Goal: Task Accomplishment & Management: Complete application form

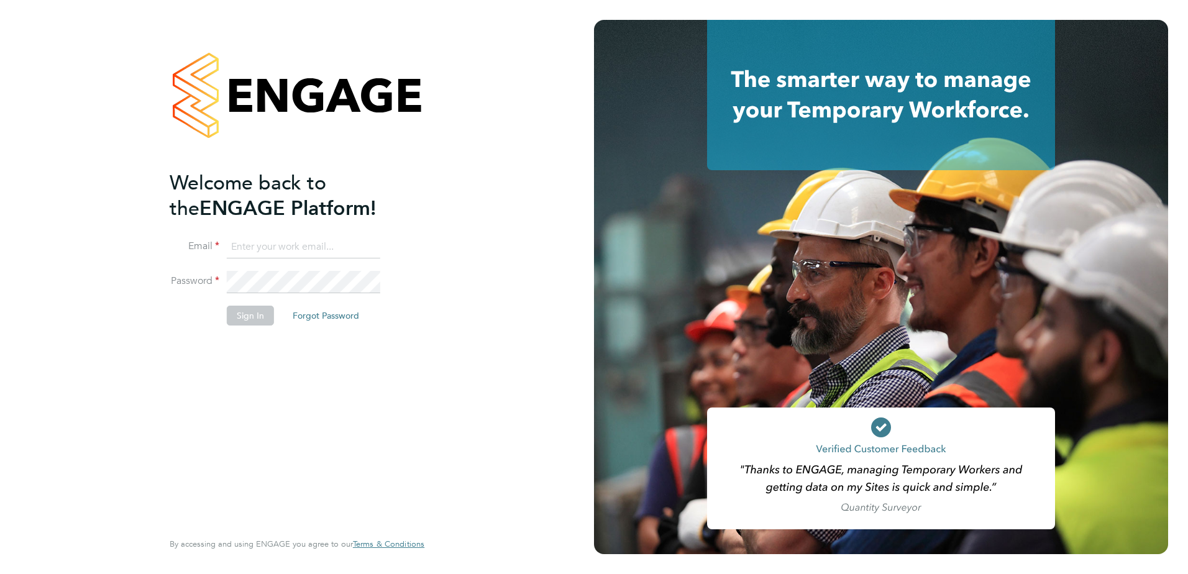
type input "[PERSON_NAME][EMAIL_ADDRESS][PERSON_NAME][DOMAIN_NAME]"
click at [261, 321] on button "Sign In" at bounding box center [250, 316] width 47 height 20
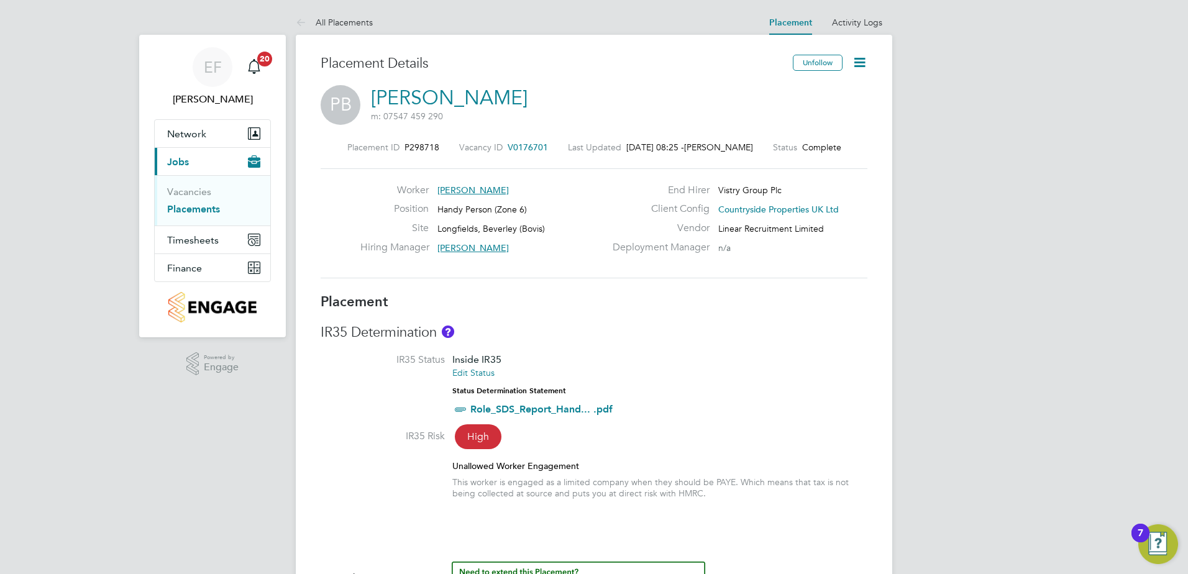
click at [861, 59] on icon at bounding box center [860, 63] width 16 height 16
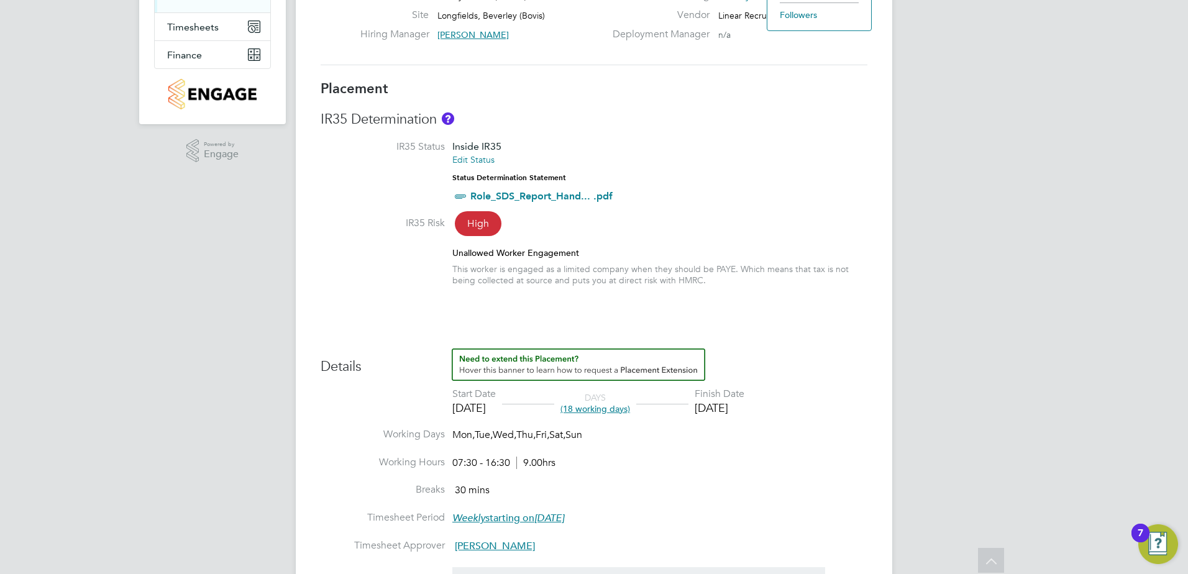
scroll to position [249, 0]
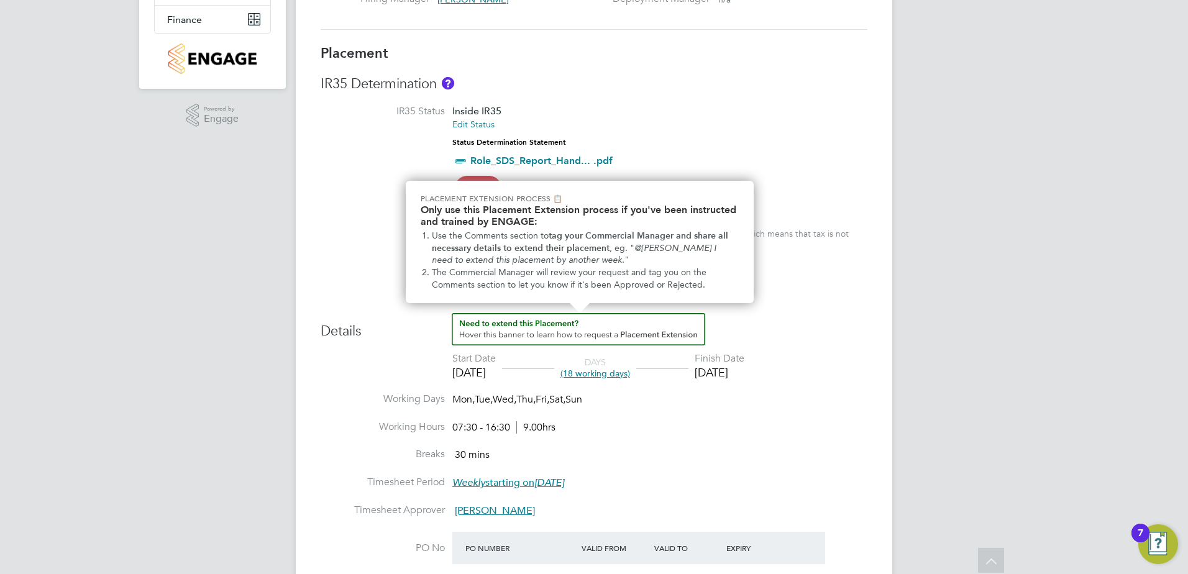
click at [529, 326] on img "How to extend a Placement?" at bounding box center [579, 329] width 254 height 32
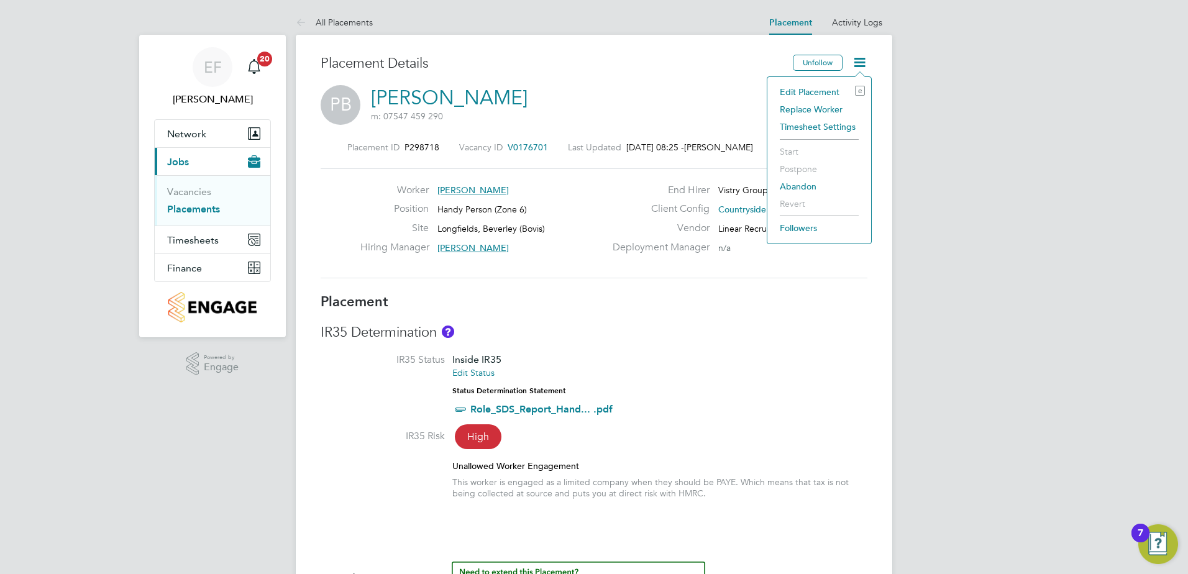
click at [808, 93] on li "Edit Placement e" at bounding box center [819, 91] width 91 height 17
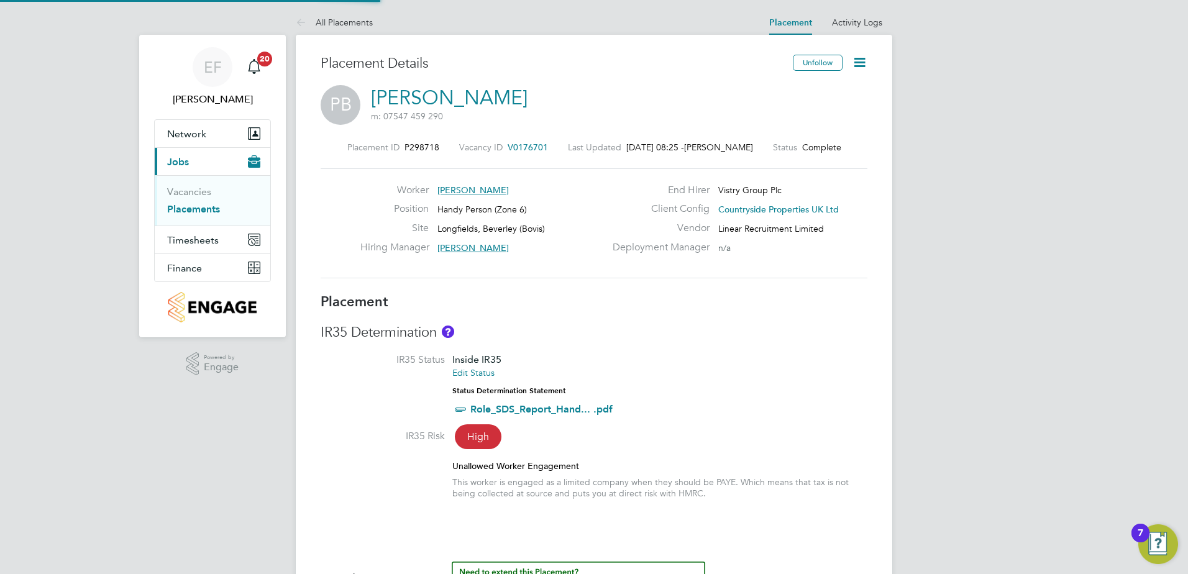
type input "Bren Conway"
type input "15 Jul 2025"
type input "01 Aug 2025"
type input "07:30"
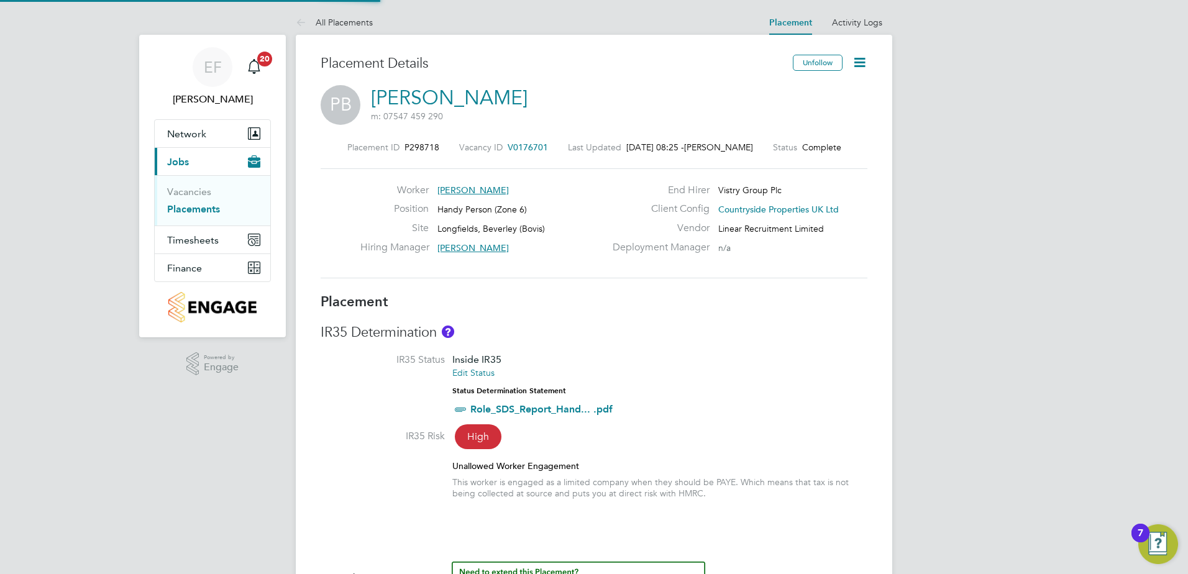
type input "16:30"
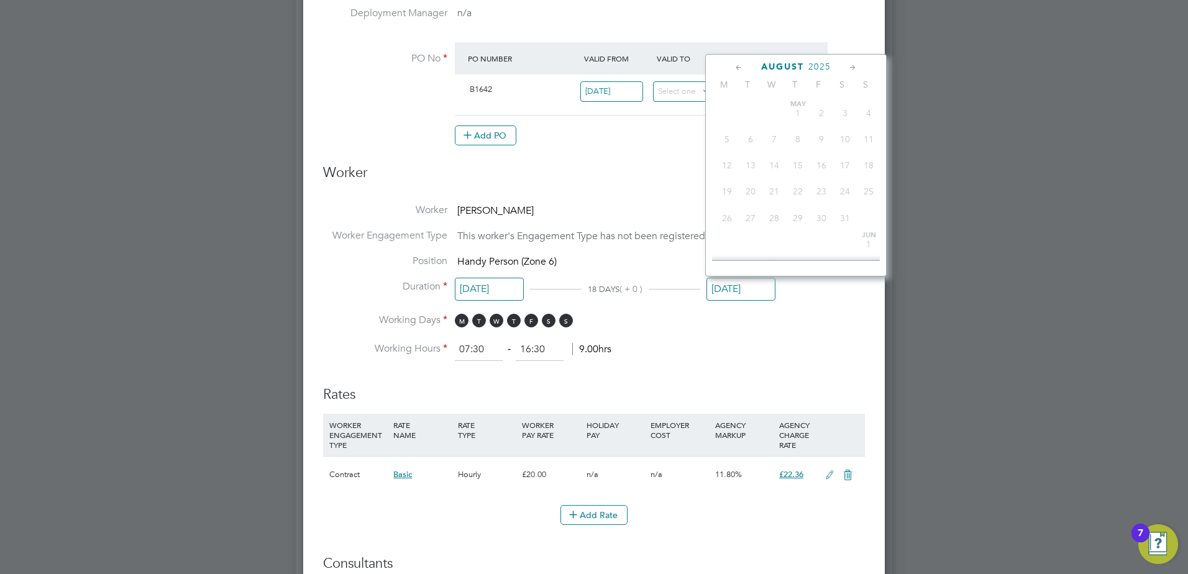
click at [731, 288] on input "01 Aug 2025" at bounding box center [741, 289] width 69 height 23
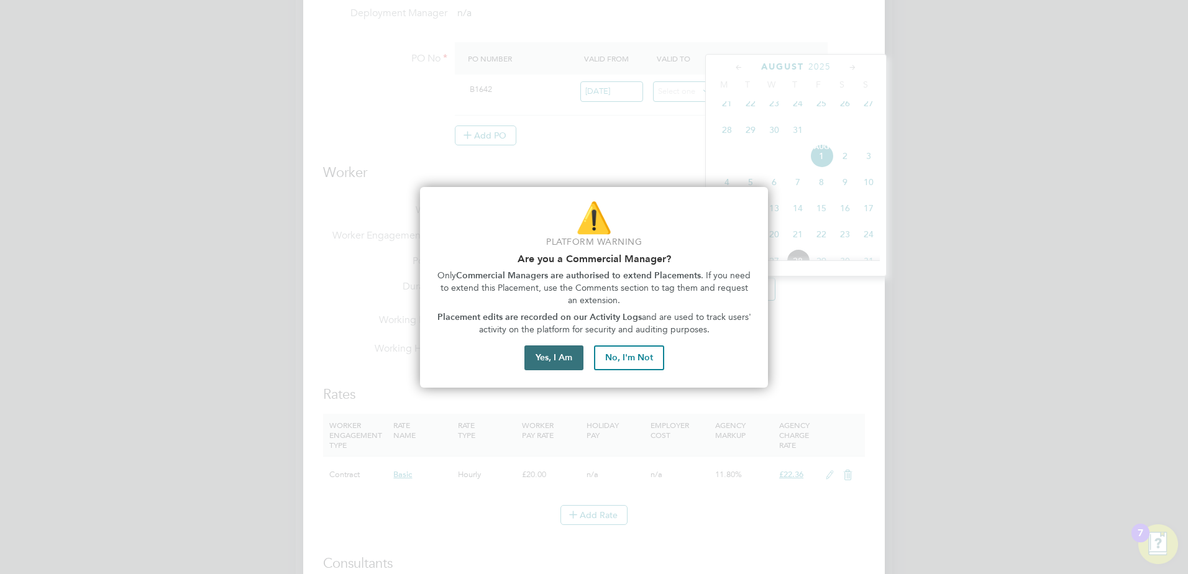
click at [546, 364] on button "Yes, I Am" at bounding box center [553, 358] width 59 height 25
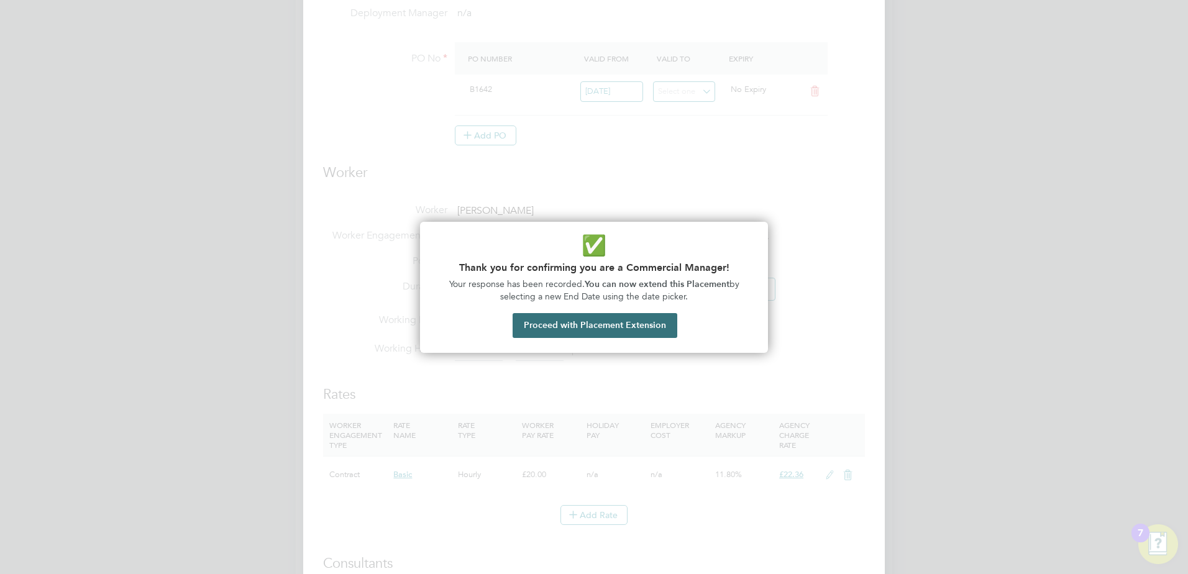
click at [574, 329] on button "Proceed with Placement Extension" at bounding box center [595, 325] width 165 height 25
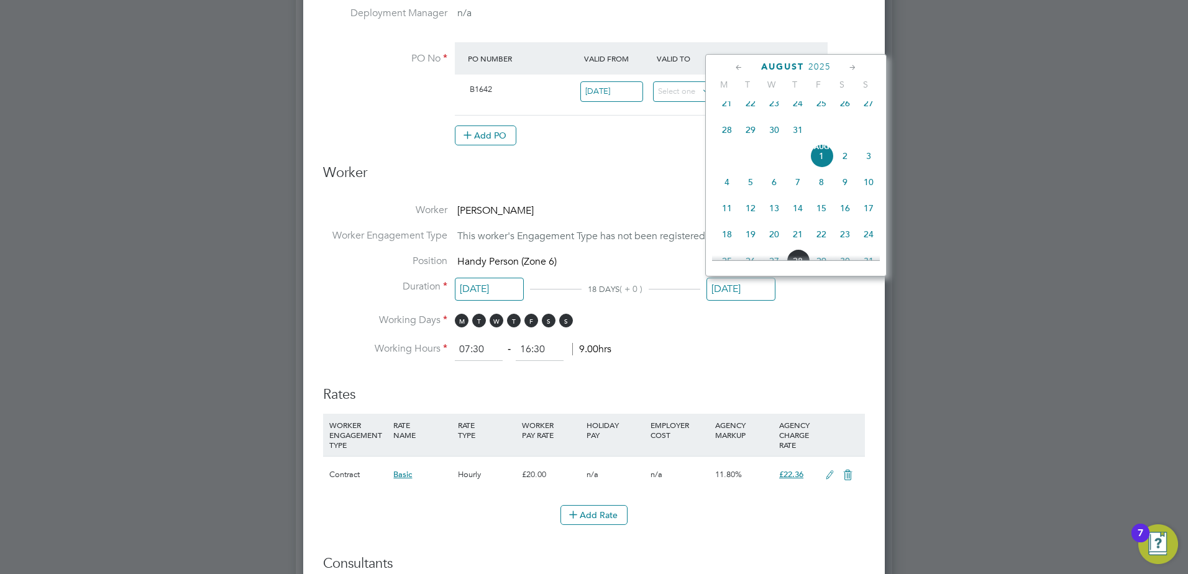
click at [727, 282] on input "01 Aug 2025" at bounding box center [741, 289] width 69 height 23
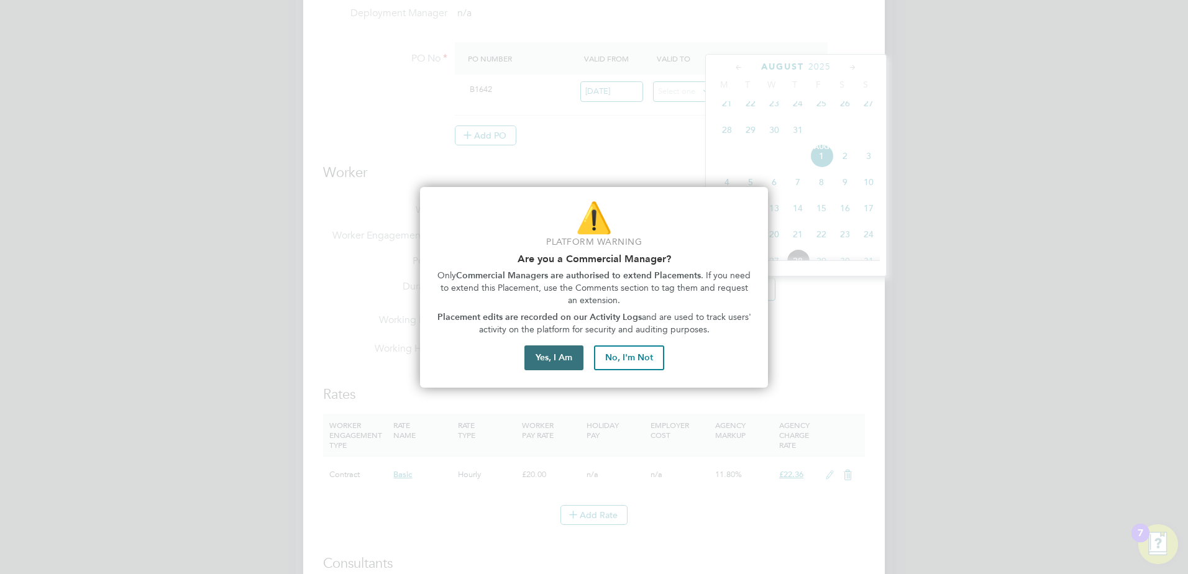
click at [573, 360] on button "Yes, I Am" at bounding box center [553, 358] width 59 height 25
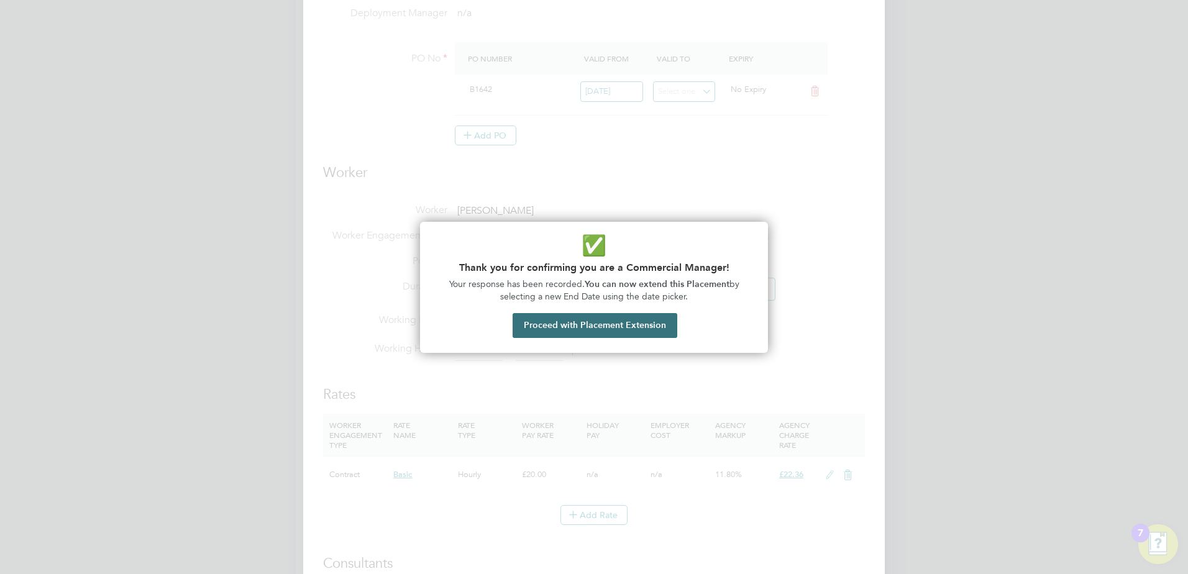
click at [607, 325] on button "Proceed with Placement Extension" at bounding box center [595, 325] width 165 height 25
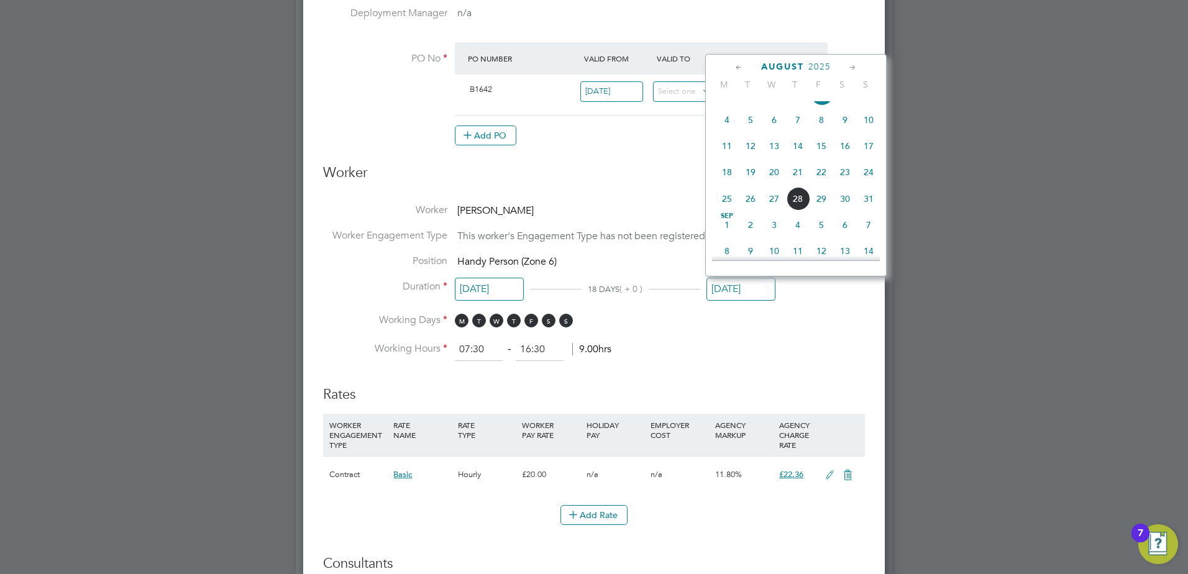
click at [821, 207] on span "29" at bounding box center [822, 199] width 24 height 24
type input "29 Aug 2025"
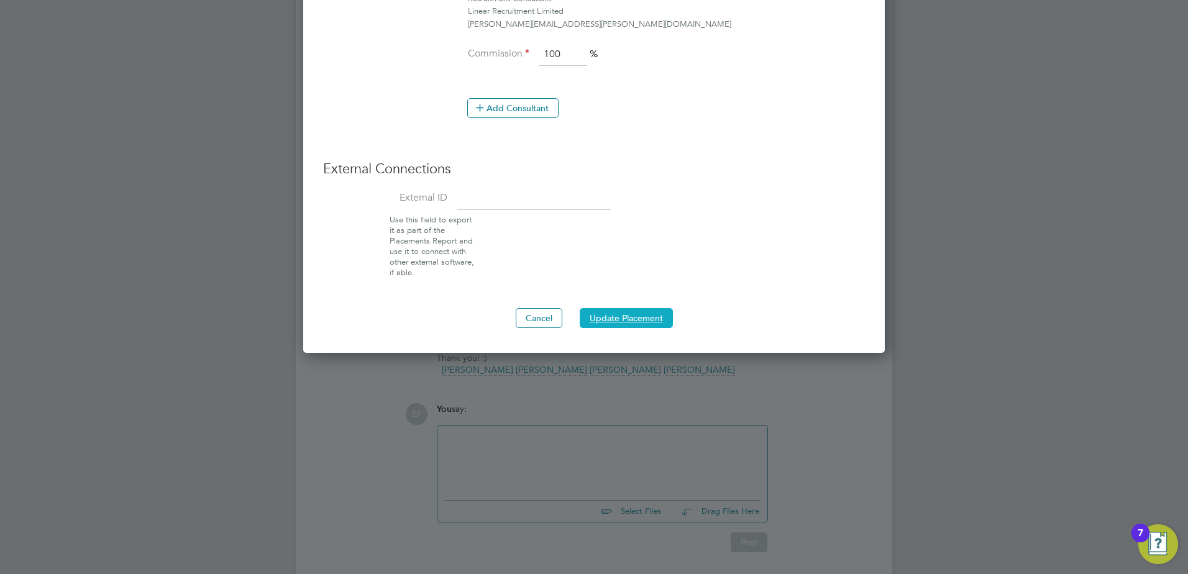
click at [631, 320] on button "Update Placement" at bounding box center [626, 318] width 93 height 20
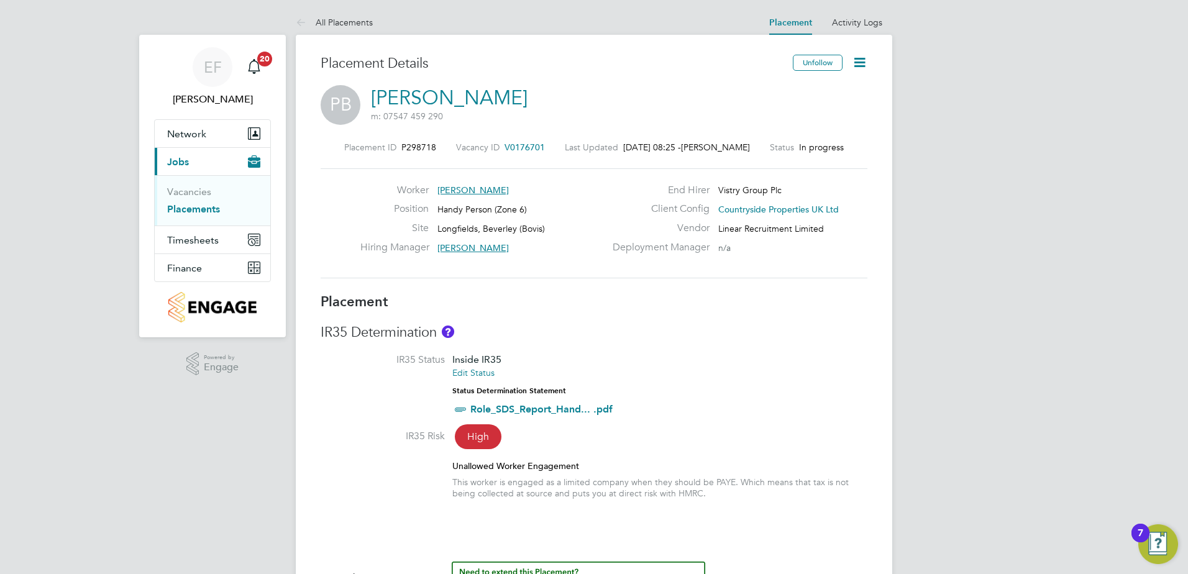
click at [864, 58] on icon at bounding box center [860, 63] width 16 height 16
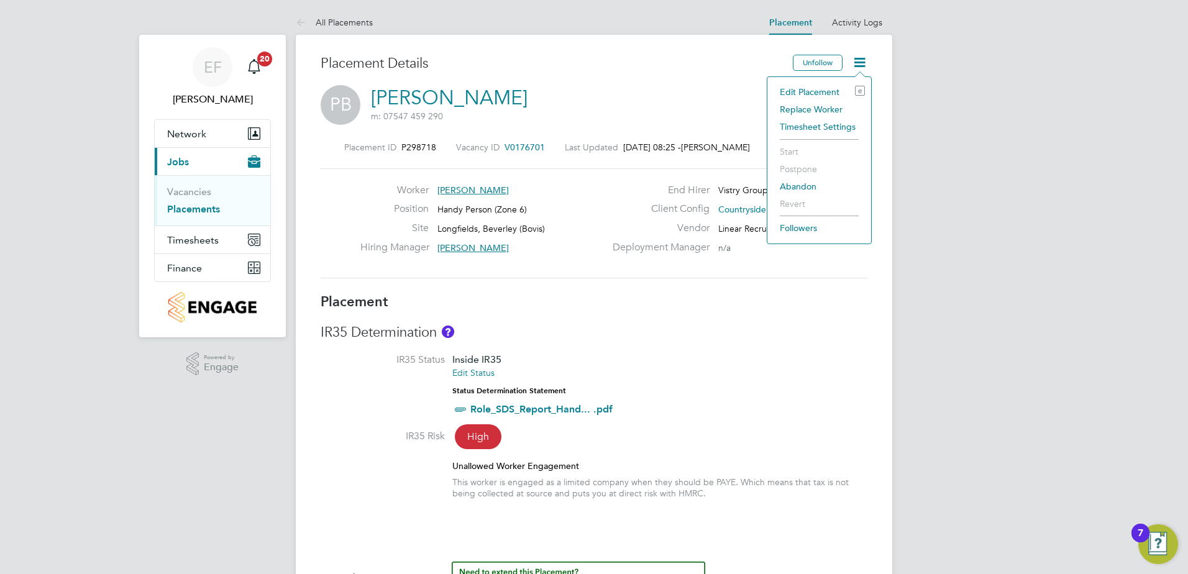
click at [834, 91] on li "Edit Placement e" at bounding box center [819, 91] width 91 height 17
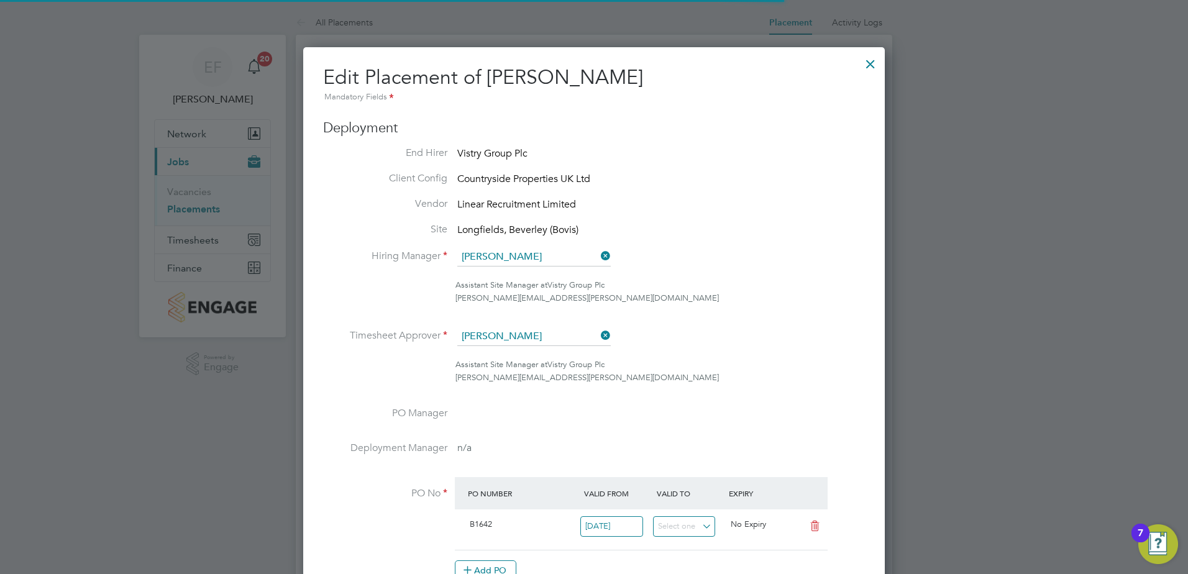
scroll to position [6, 6]
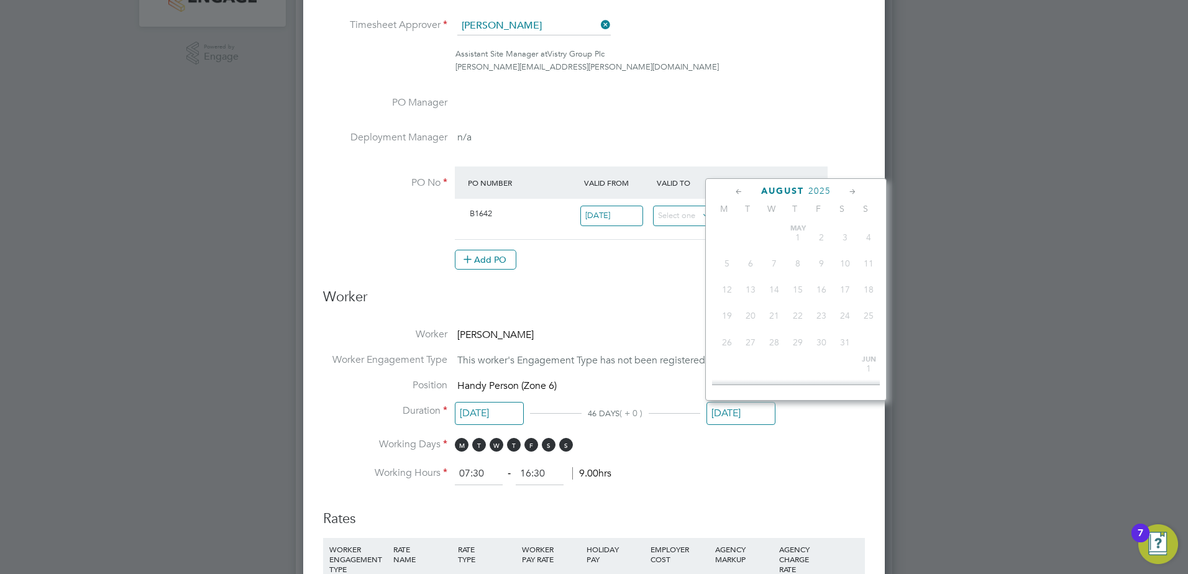
click at [747, 411] on input "29 Aug 2025" at bounding box center [741, 413] width 69 height 23
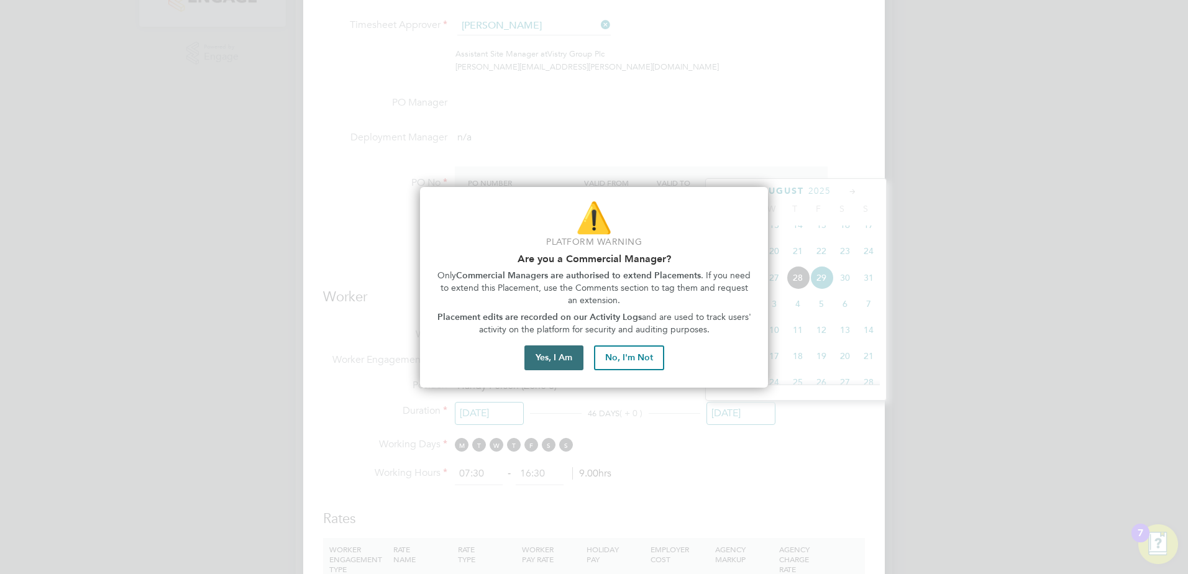
click at [561, 359] on button "Yes, I Am" at bounding box center [553, 358] width 59 height 25
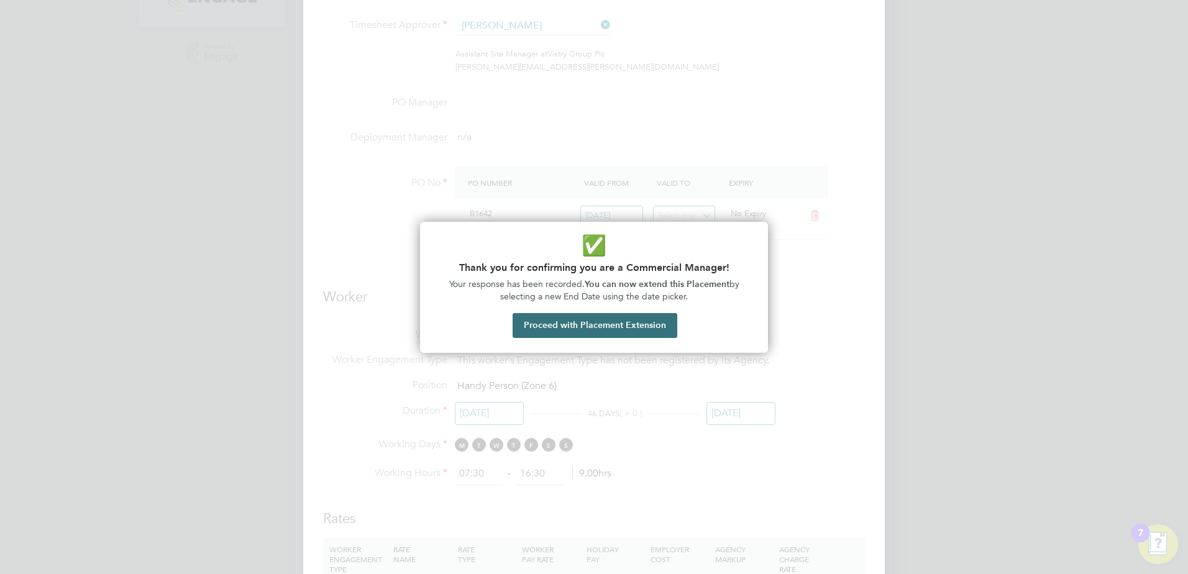
click at [626, 327] on button "Proceed with Placement Extension" at bounding box center [595, 325] width 165 height 25
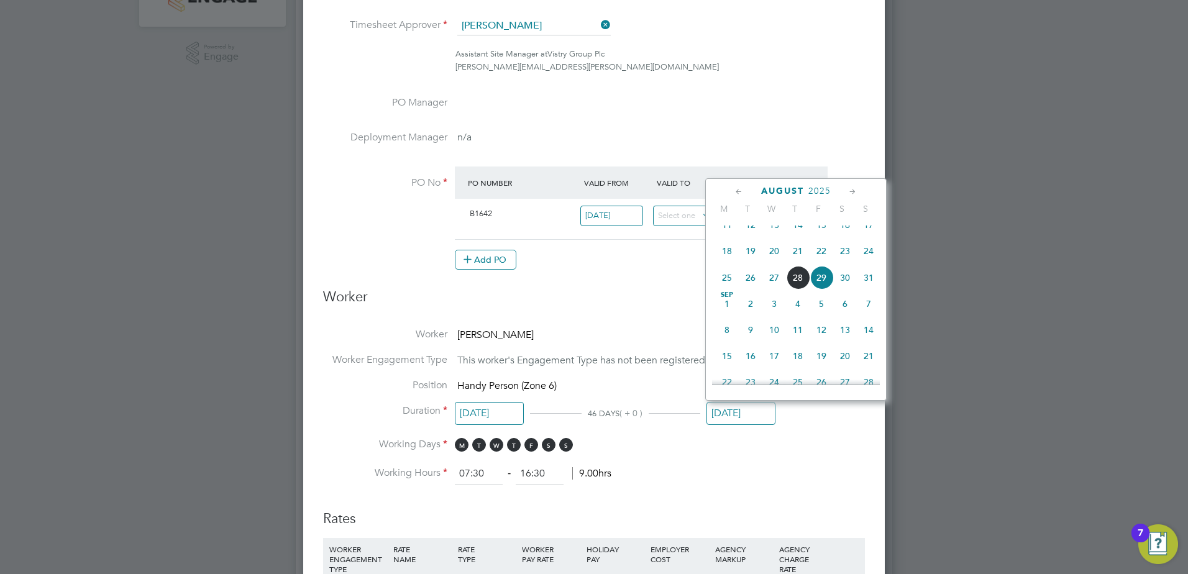
click at [870, 258] on span "24" at bounding box center [869, 251] width 24 height 24
type input "24 Aug 2025"
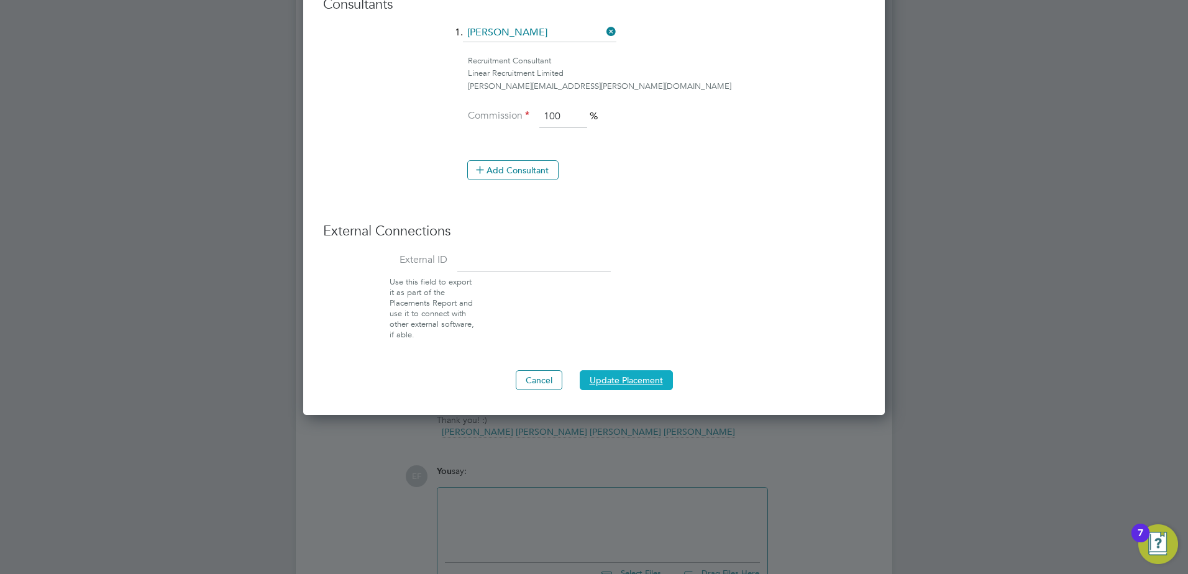
click at [625, 382] on button "Update Placement" at bounding box center [626, 380] width 93 height 20
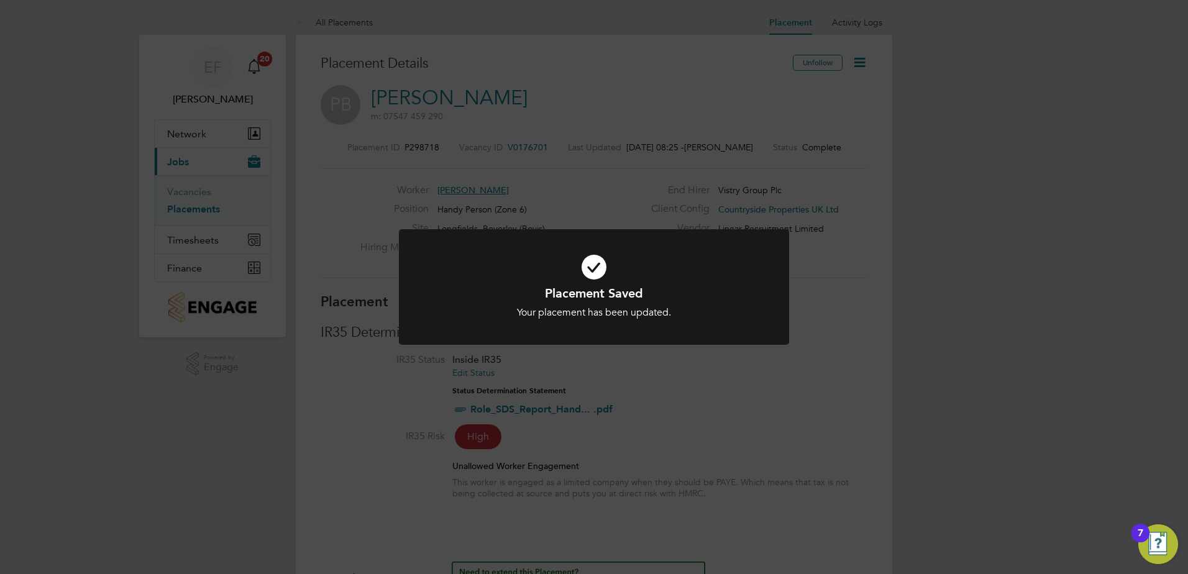
scroll to position [20, 245]
click at [614, 304] on div "Placement Saved Your placement has been updated. Cancel Okay" at bounding box center [594, 302] width 323 height 34
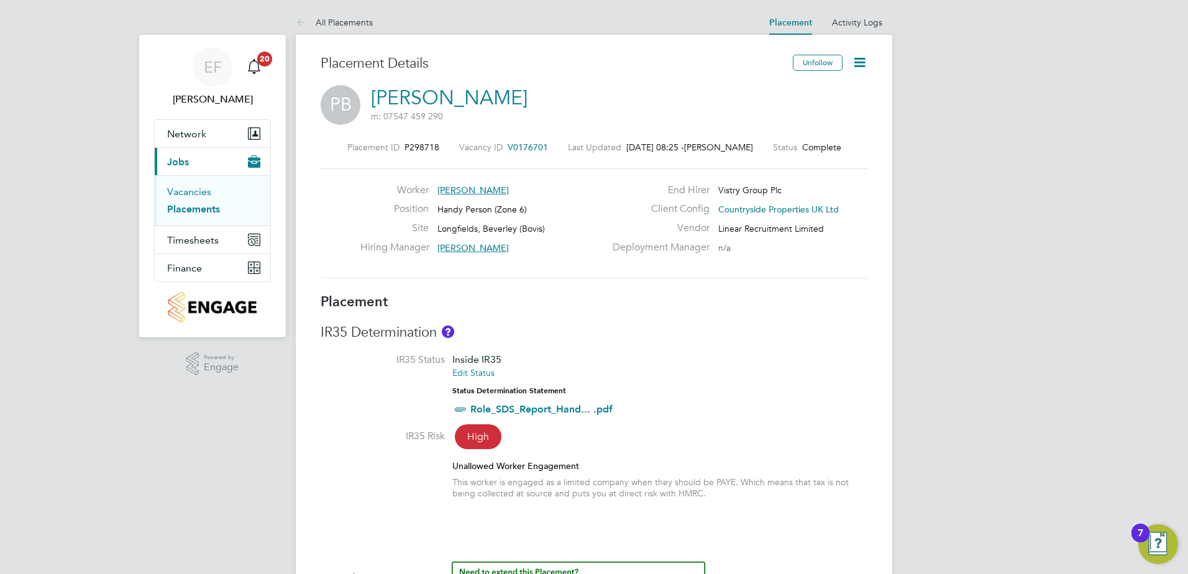
click at [185, 187] on link "Vacancies" at bounding box center [189, 192] width 44 height 12
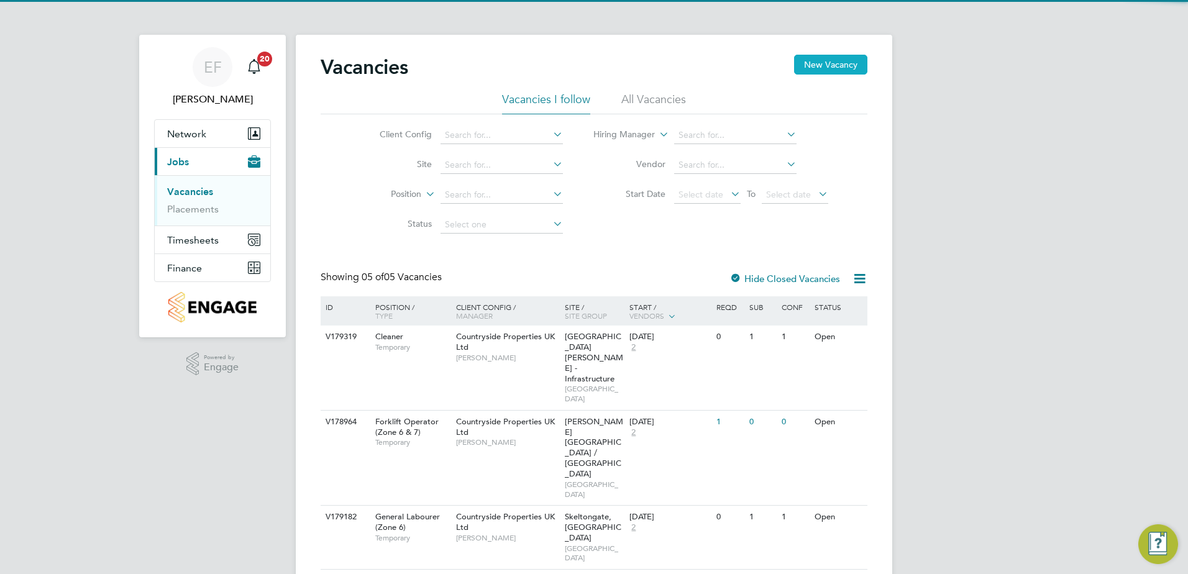
click at [856, 64] on button "New Vacancy" at bounding box center [830, 65] width 73 height 20
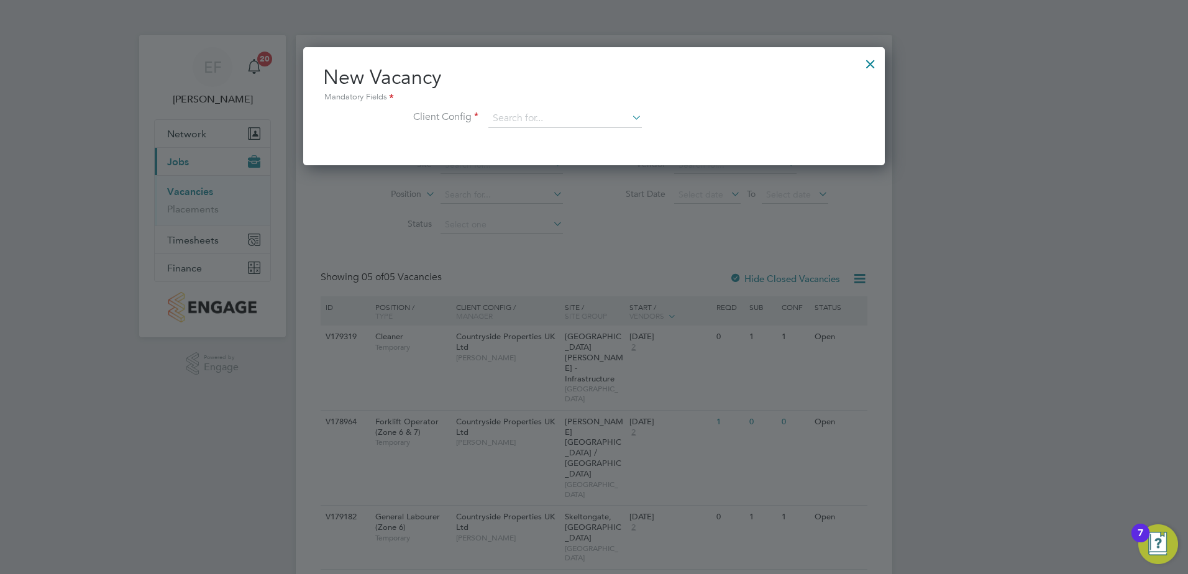
scroll to position [118, 582]
click at [598, 124] on input at bounding box center [564, 118] width 153 height 19
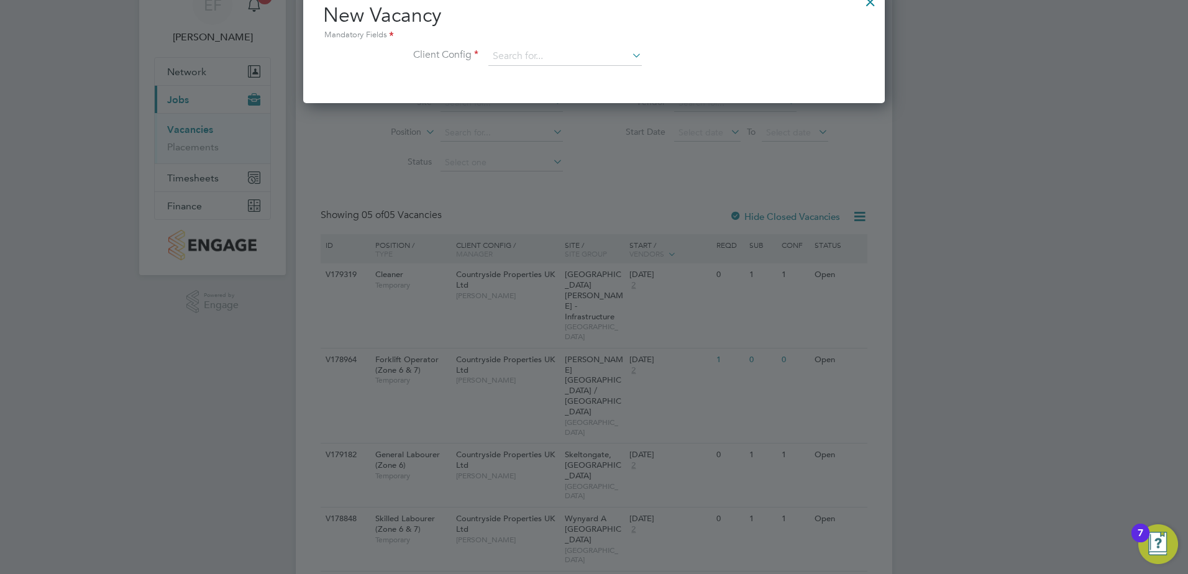
click at [571, 204] on li "Countryside Properties UK Ltd" at bounding box center [647, 209] width 318 height 17
type input "Countryside Properties UK Ltd"
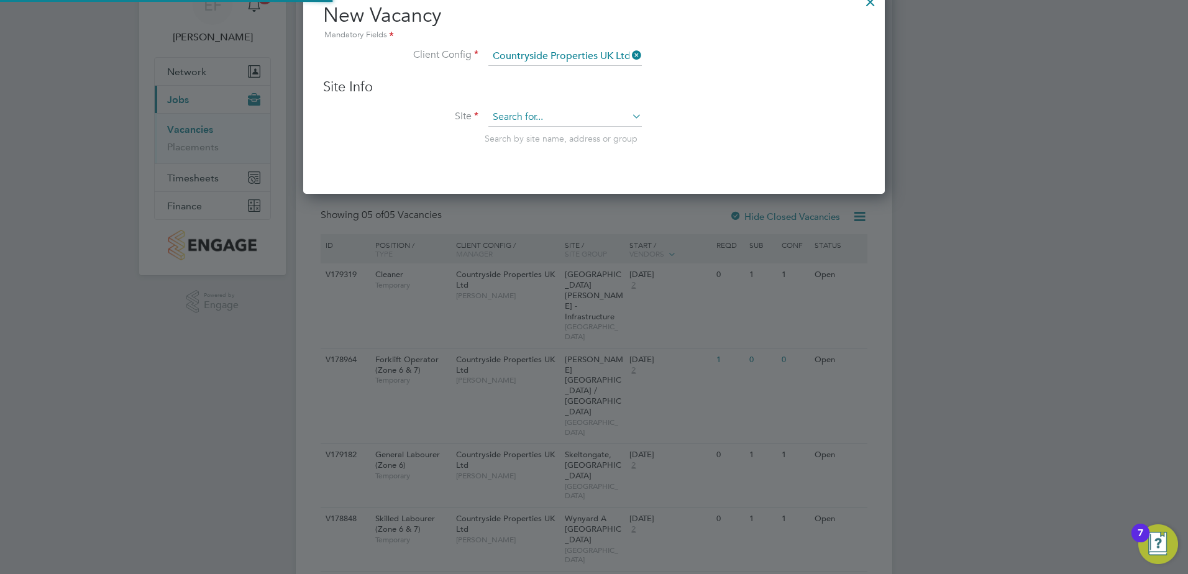
click at [518, 124] on input at bounding box center [564, 117] width 153 height 19
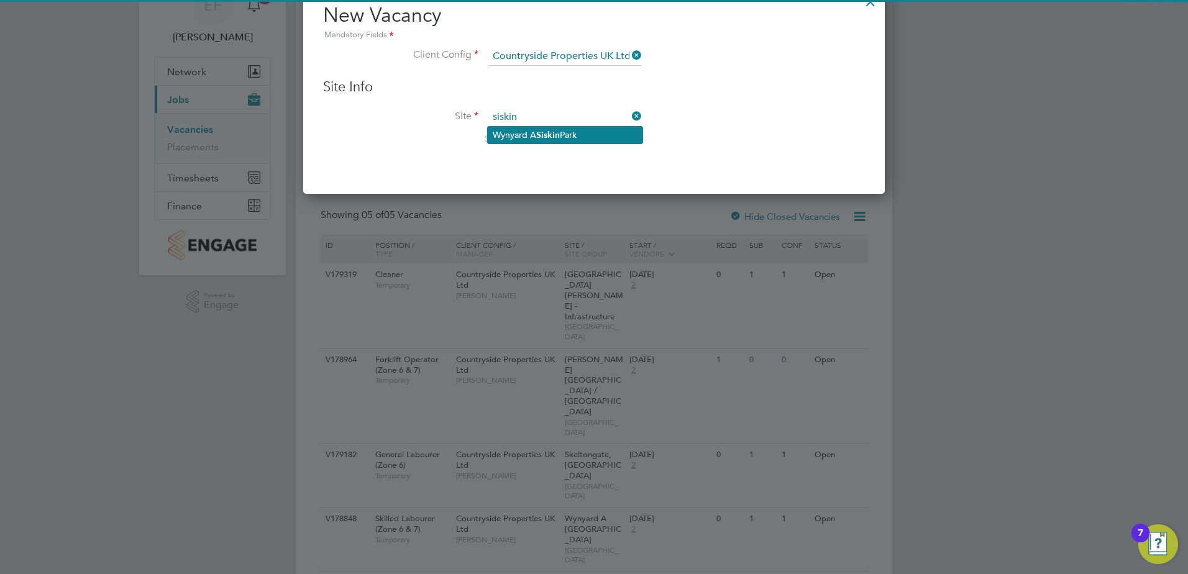
click at [511, 134] on li "Wynyard A Siskin Park" at bounding box center [565, 135] width 155 height 17
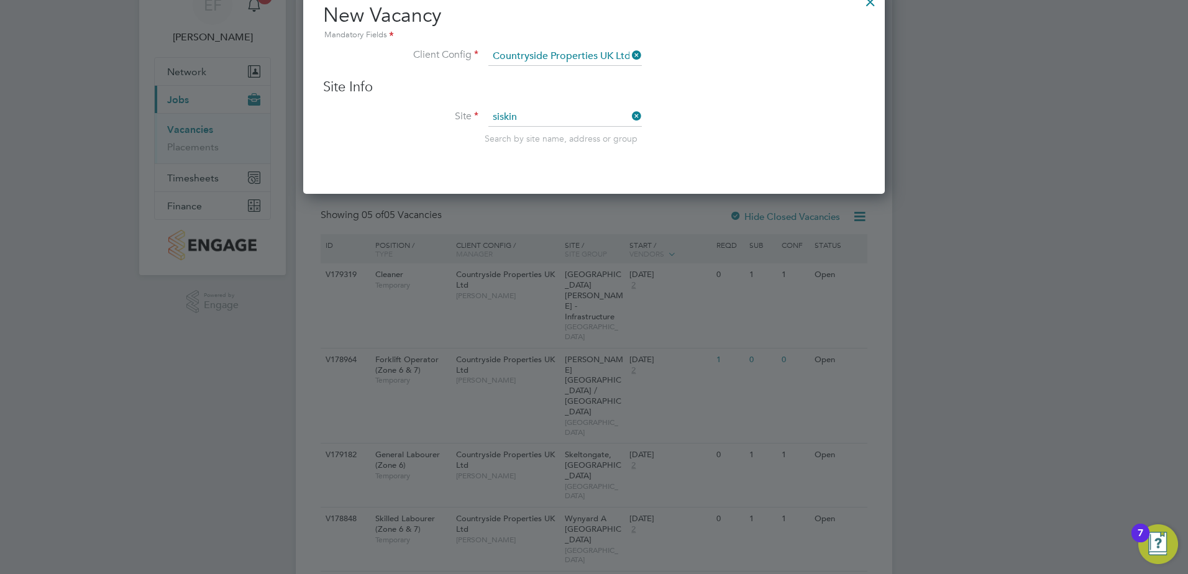
type input "Wynyard A Siskin Park"
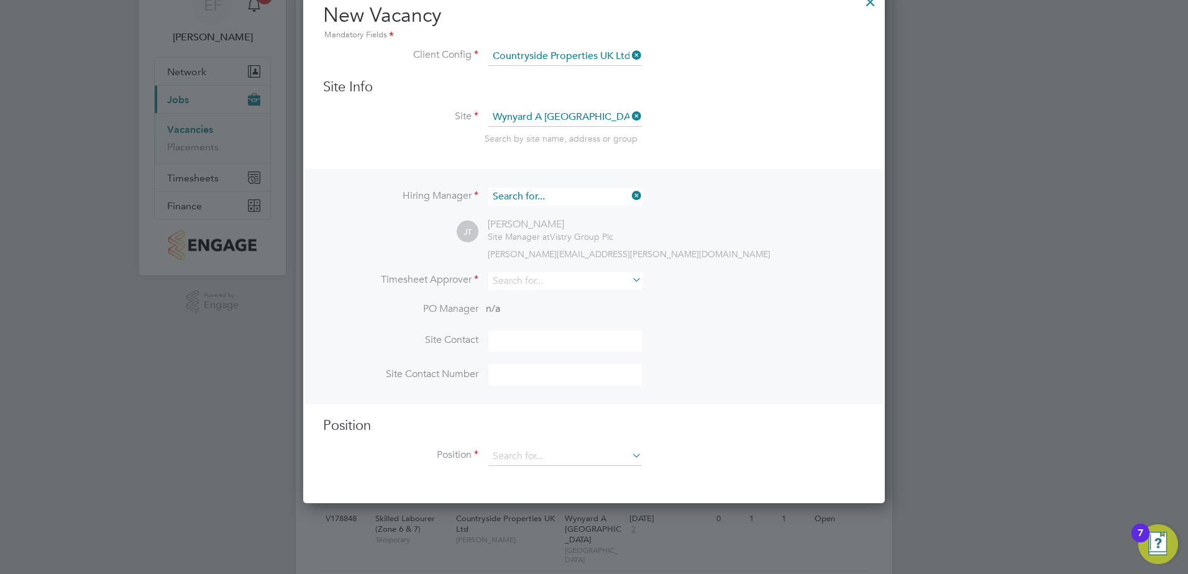
click at [564, 193] on input at bounding box center [564, 197] width 153 height 18
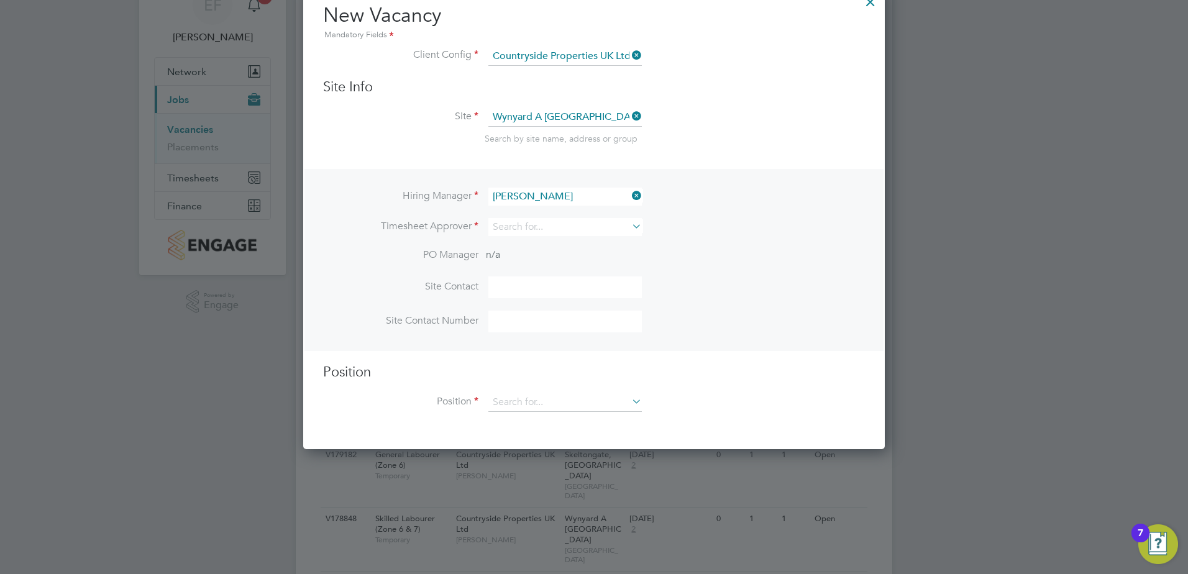
click at [534, 254] on li "Simon Cruise" at bounding box center [565, 248] width 155 height 17
type input "Simon Cruise"
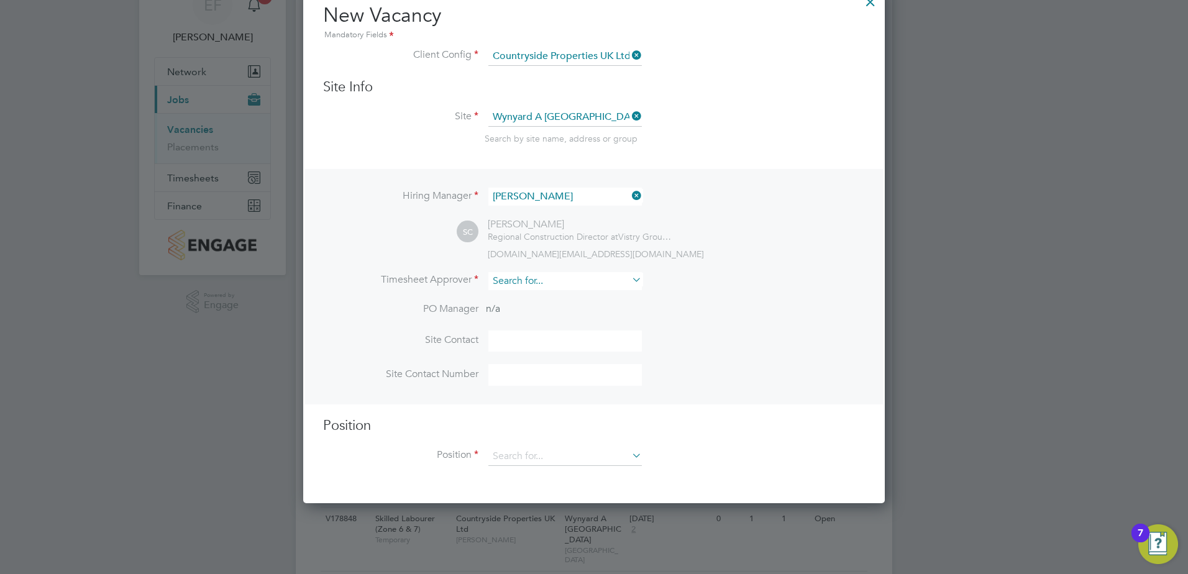
click at [521, 283] on input at bounding box center [564, 281] width 153 height 18
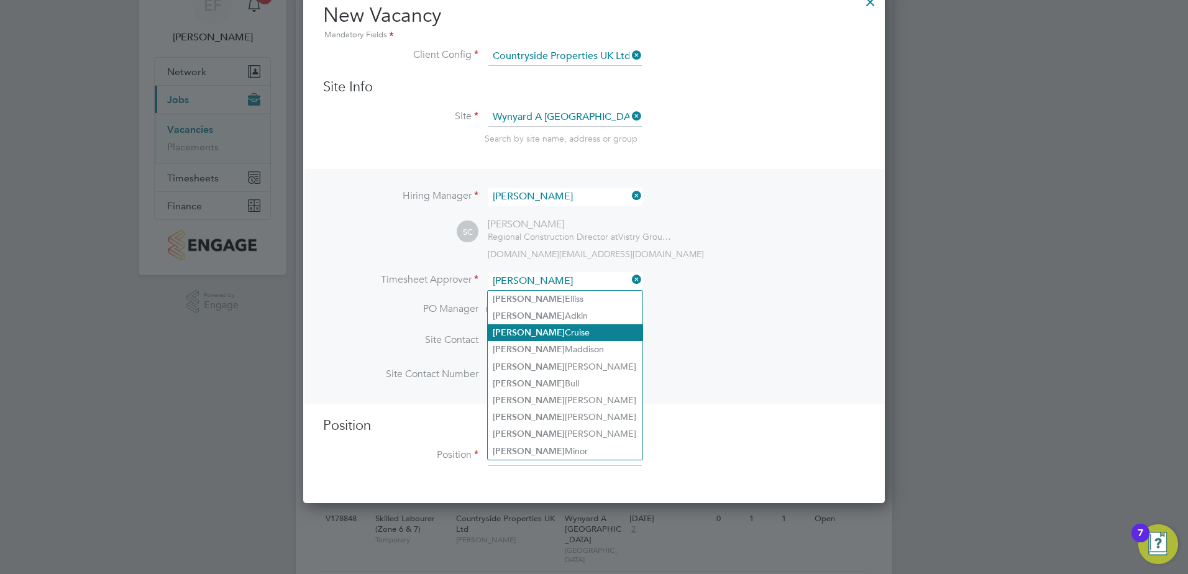
click at [513, 334] on b "Simon" at bounding box center [529, 332] width 72 height 11
type input "Simon Cruise"
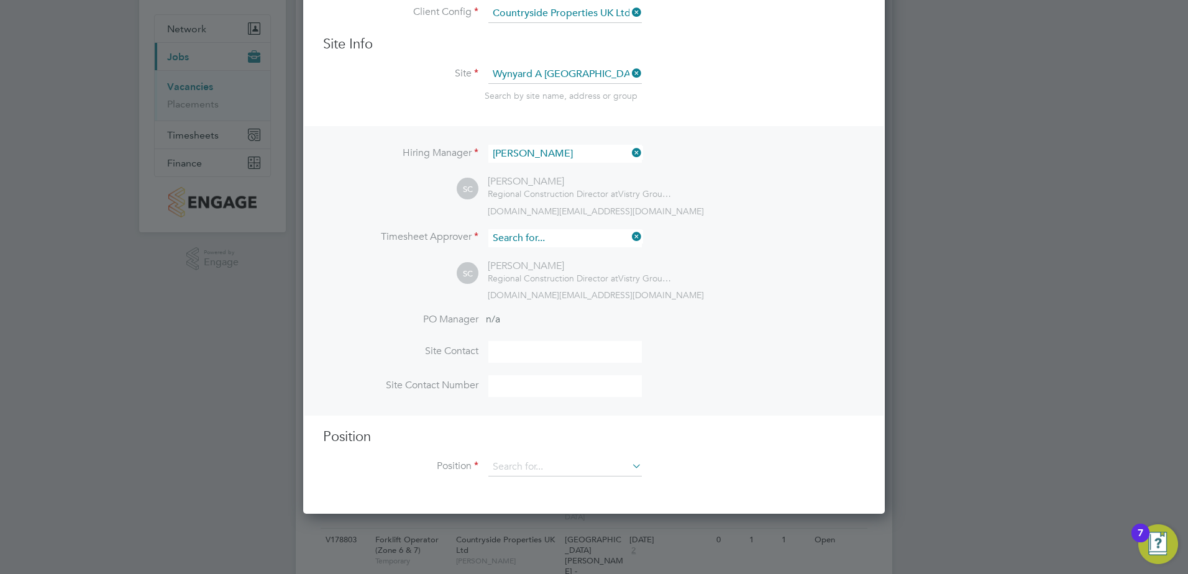
click at [565, 239] on input at bounding box center [564, 238] width 153 height 18
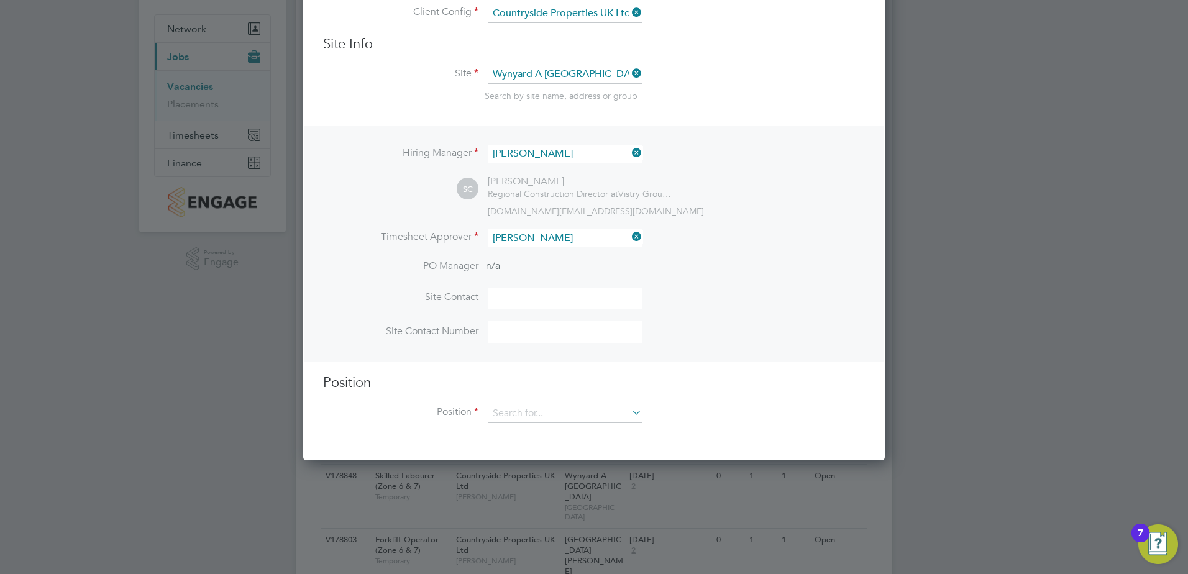
click at [532, 282] on li "Emma Forsyth" at bounding box center [565, 290] width 155 height 17
type input "[PERSON_NAME]"
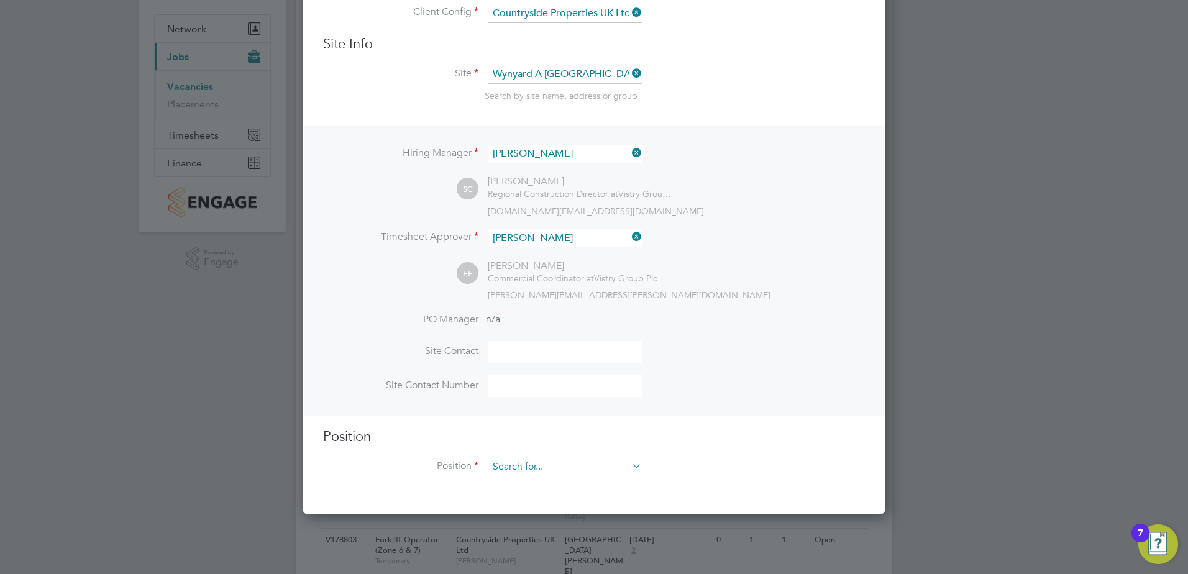
click at [566, 469] on input at bounding box center [564, 467] width 153 height 19
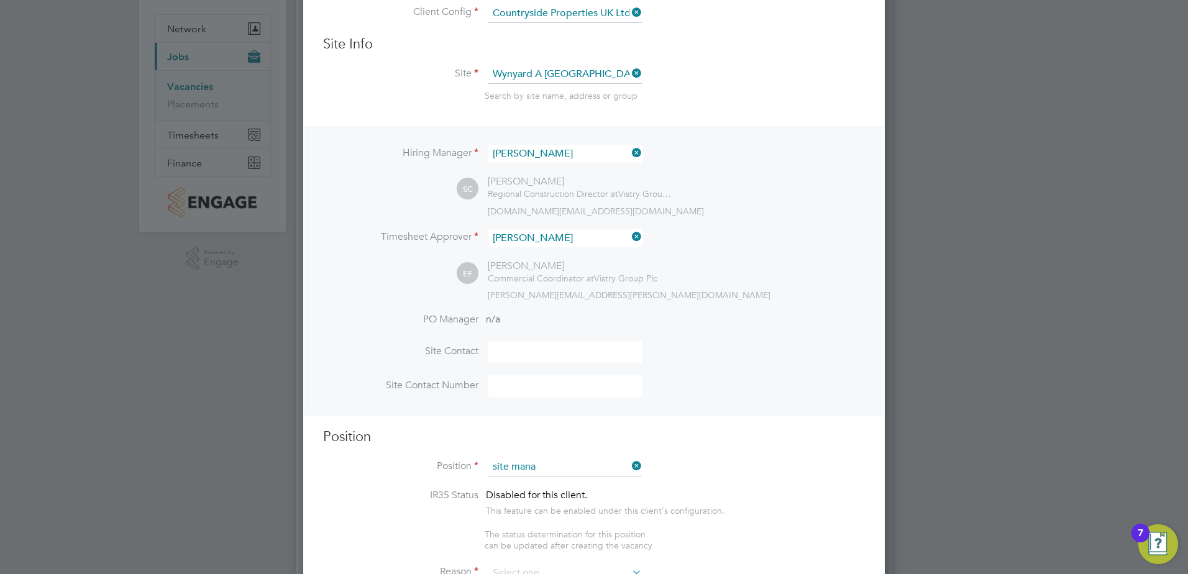
click at [538, 517] on li "Site Mana ger" at bounding box center [565, 520] width 155 height 17
type input "Site Manager"
type textarea "• Ensures that works are carried out in accordance with the contract informatio…"
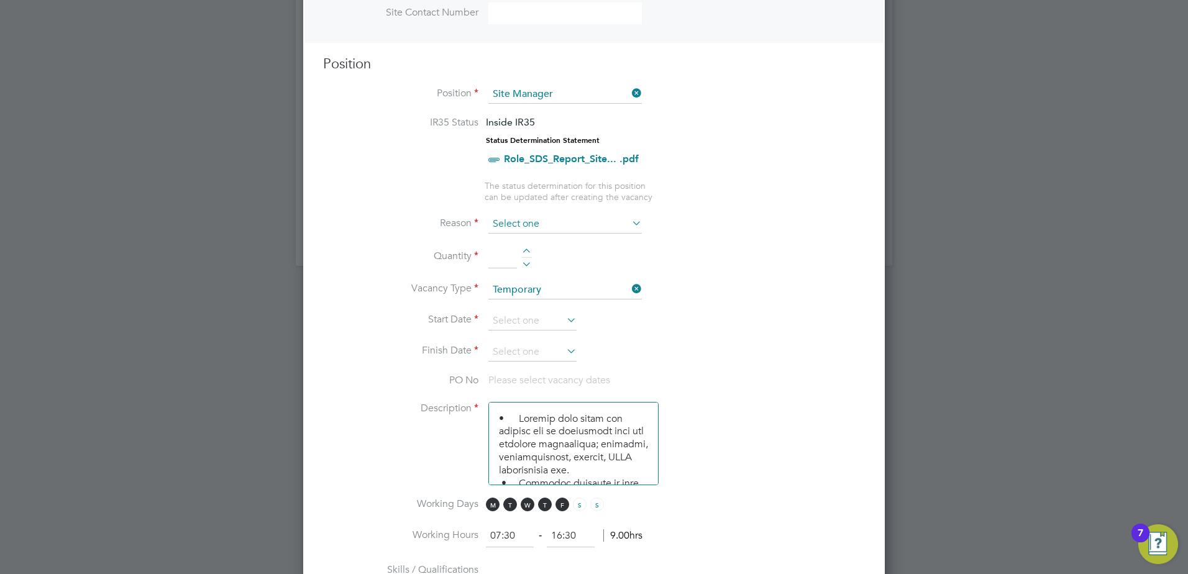
click at [554, 226] on input at bounding box center [564, 224] width 153 height 19
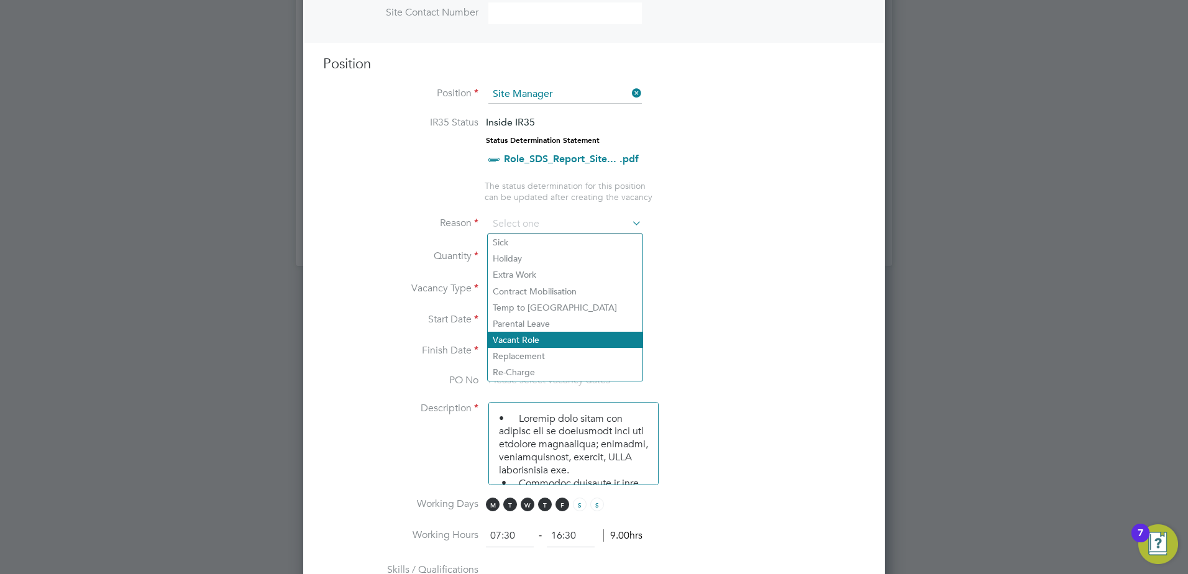
click at [521, 342] on li "Vacant Role" at bounding box center [565, 340] width 155 height 16
type input "Vacant Role"
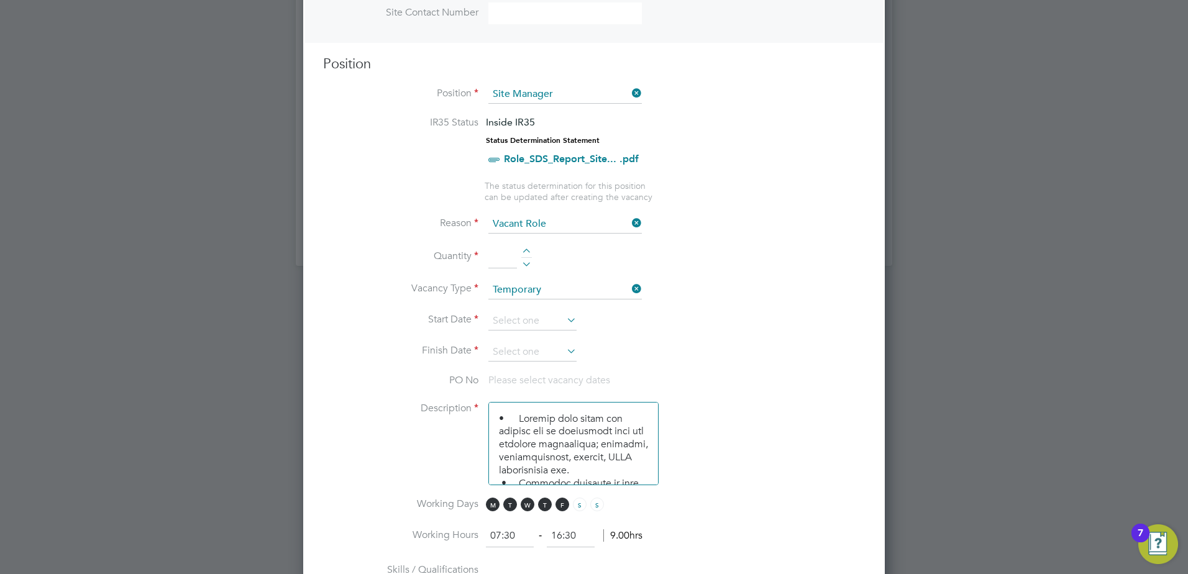
click at [527, 247] on li "Quantity" at bounding box center [594, 263] width 542 height 35
click at [527, 255] on div at bounding box center [526, 253] width 11 height 9
type input "1"
click at [531, 317] on input at bounding box center [532, 321] width 88 height 19
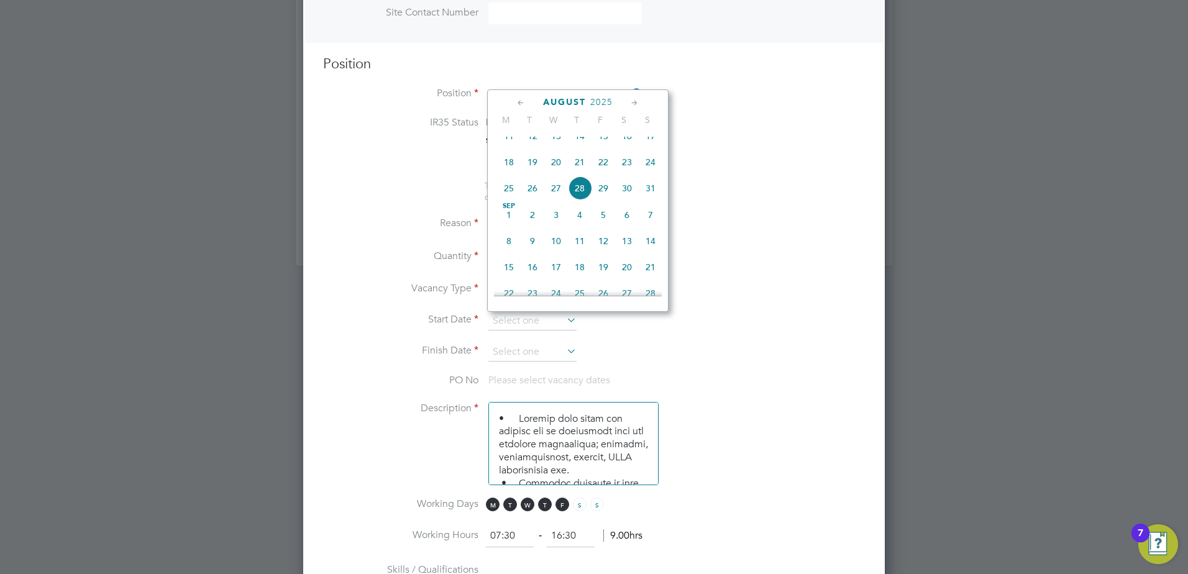
click at [513, 227] on span "Sep 1" at bounding box center [509, 215] width 24 height 24
type input "01 Sep 2025"
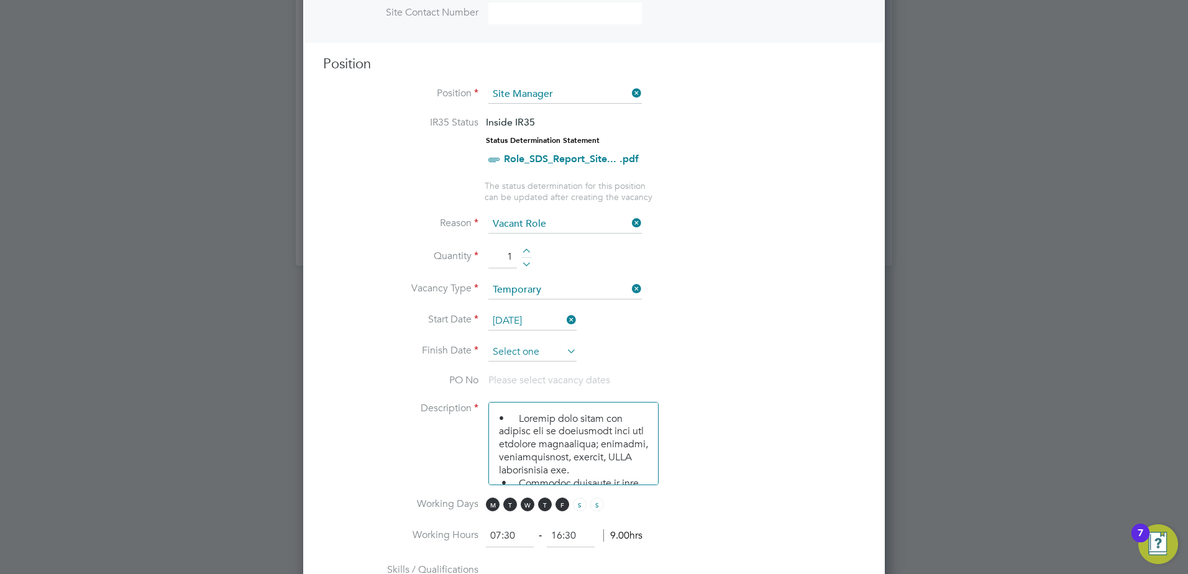
click at [560, 344] on input at bounding box center [532, 352] width 88 height 19
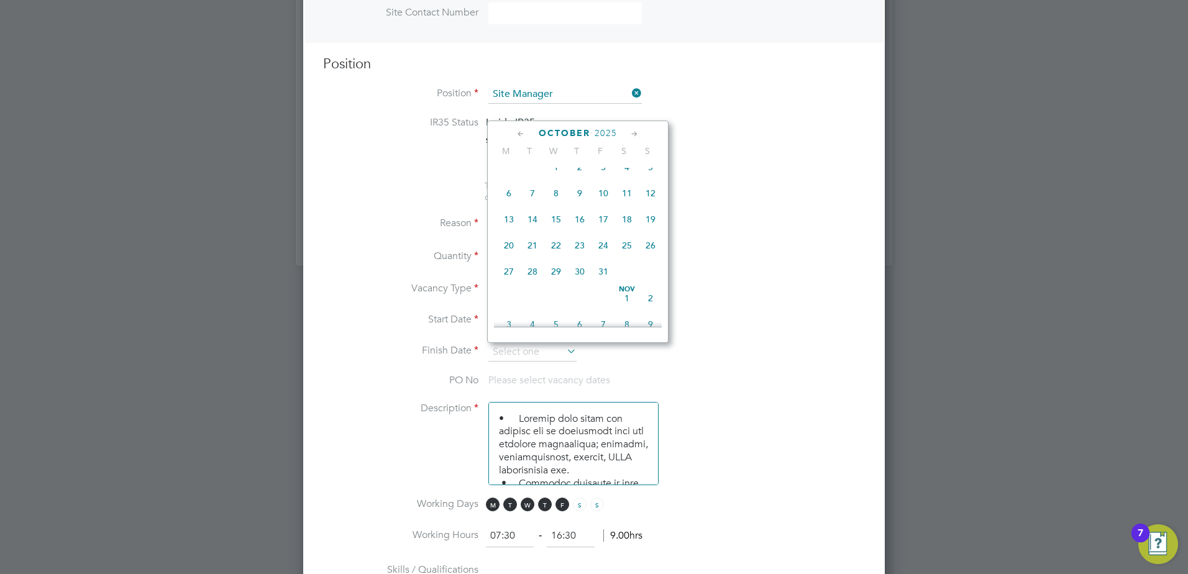
click at [603, 283] on span "31" at bounding box center [604, 272] width 24 height 24
type input "31 Oct 2025"
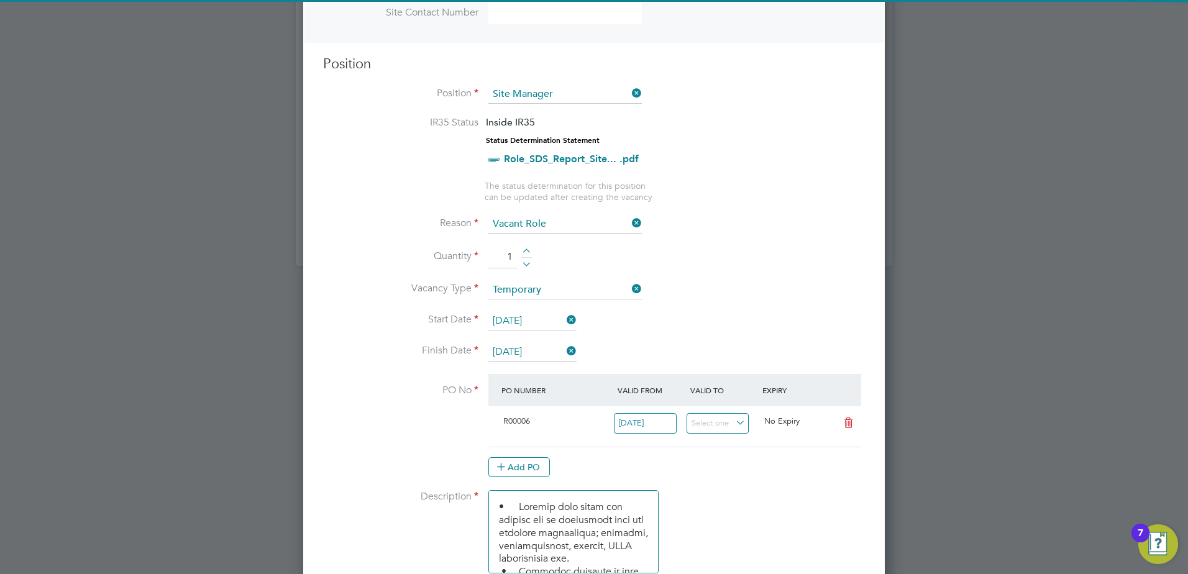
click at [686, 341] on li "Start Date 01 Sep 2025" at bounding box center [594, 327] width 542 height 31
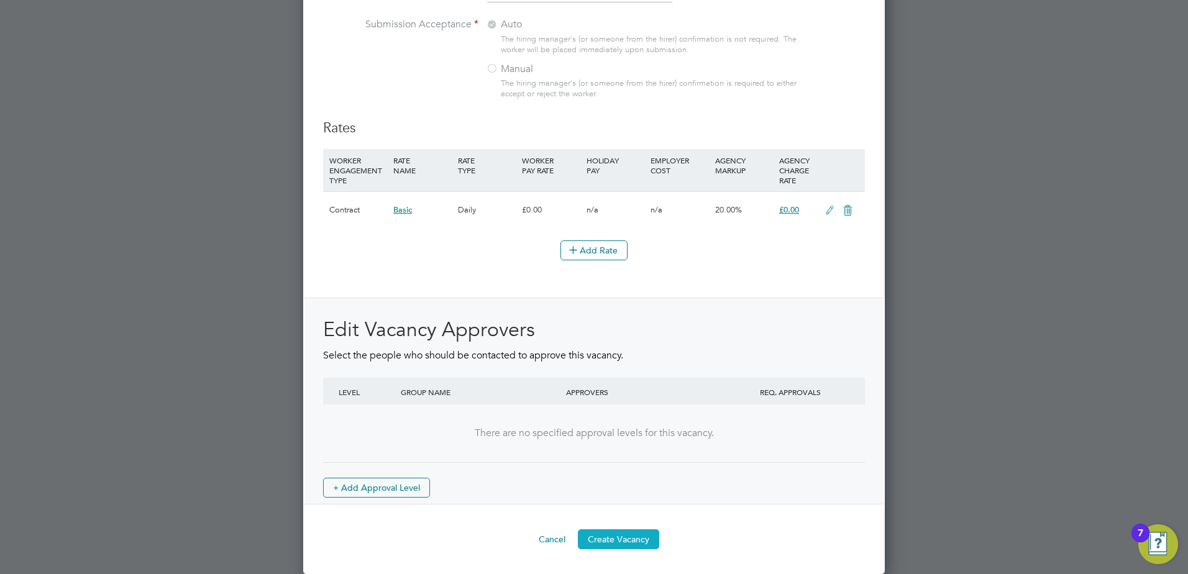
click at [627, 549] on button "Create Vacancy" at bounding box center [618, 539] width 81 height 20
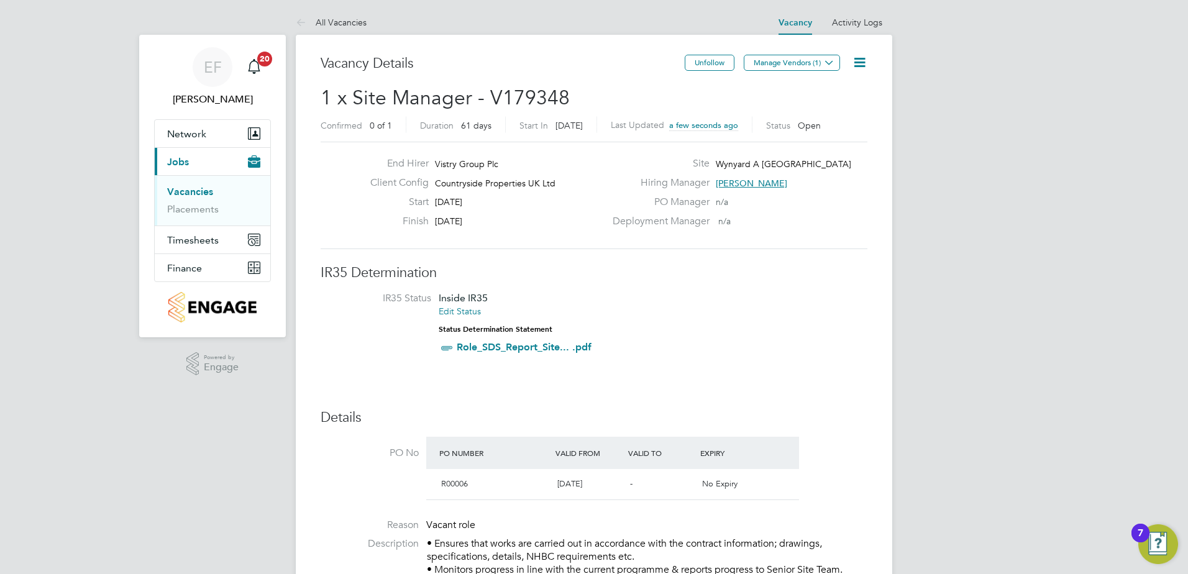
click at [856, 67] on icon at bounding box center [860, 63] width 16 height 16
click at [779, 63] on button "Manage Vendors (1)" at bounding box center [792, 63] width 96 height 16
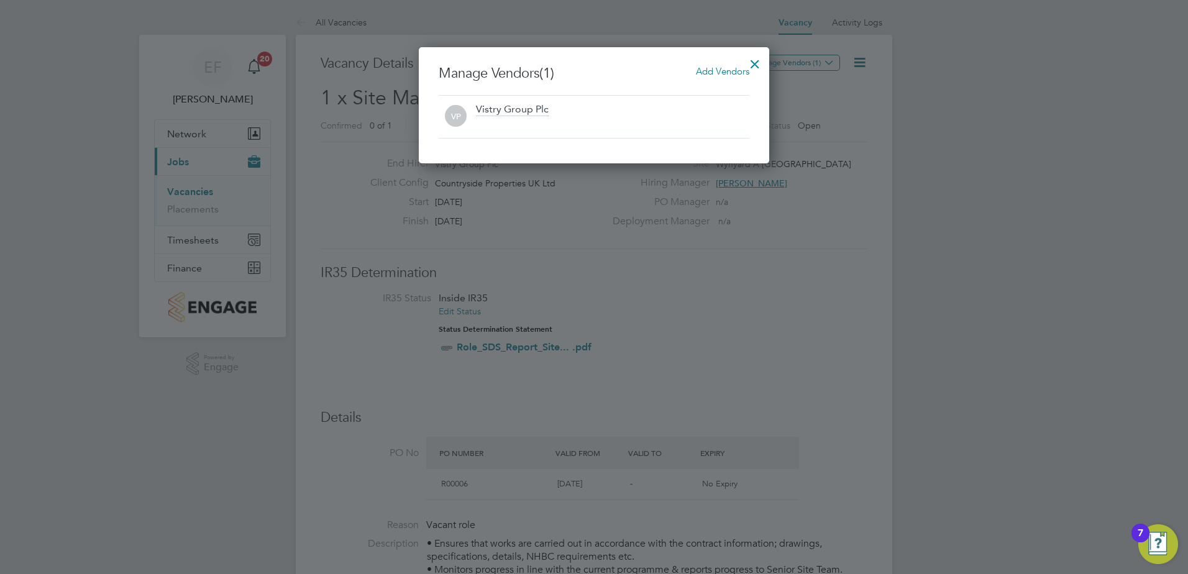
click at [721, 71] on span "Add Vendors" at bounding box center [722, 71] width 53 height 12
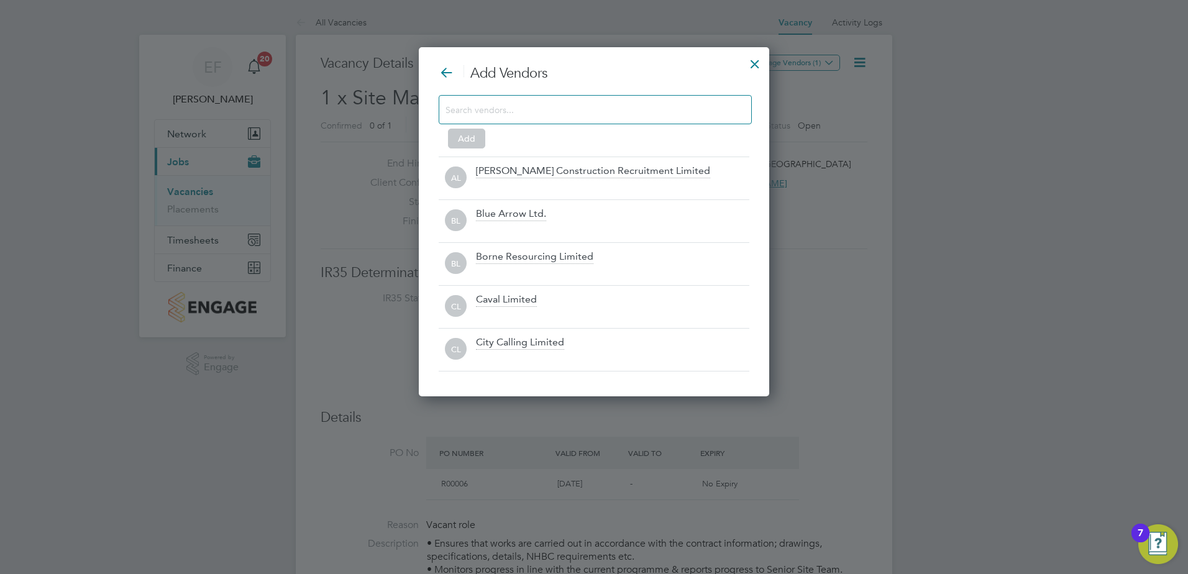
click at [520, 116] on input at bounding box center [586, 109] width 280 height 16
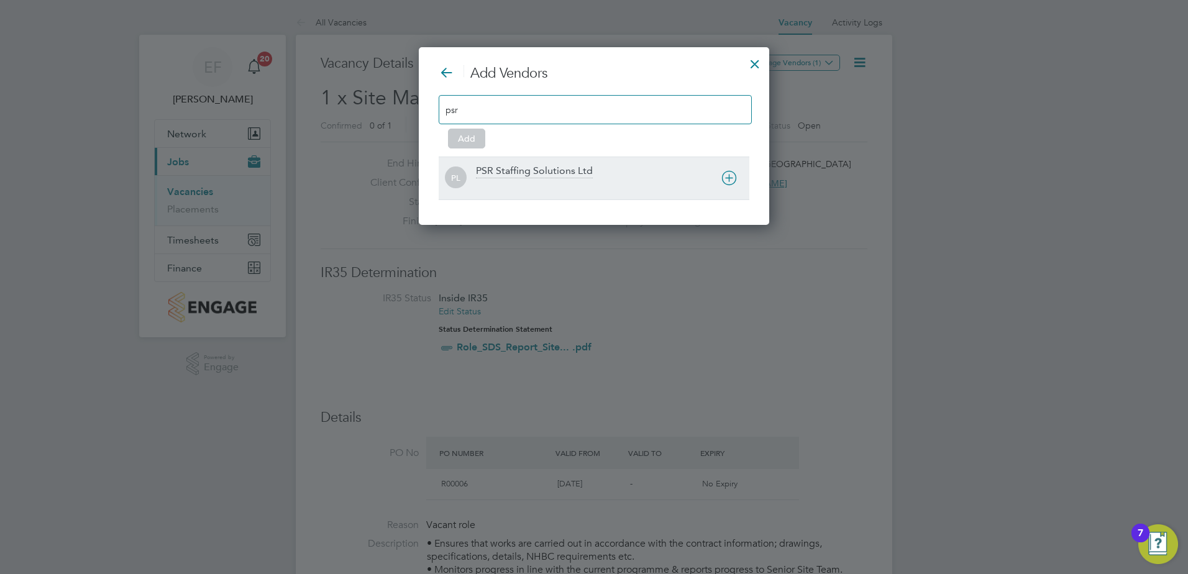
type input "psr"
click at [498, 165] on div "PSR Staffing Solutions Ltd" at bounding box center [534, 172] width 117 height 14
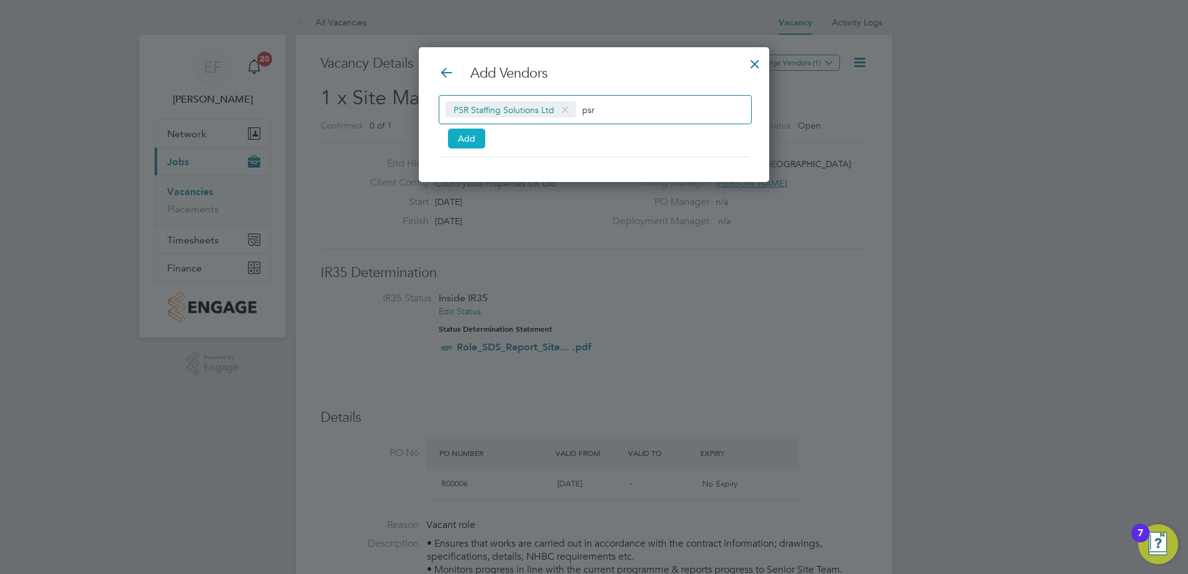
click at [472, 147] on button "Add" at bounding box center [466, 139] width 37 height 20
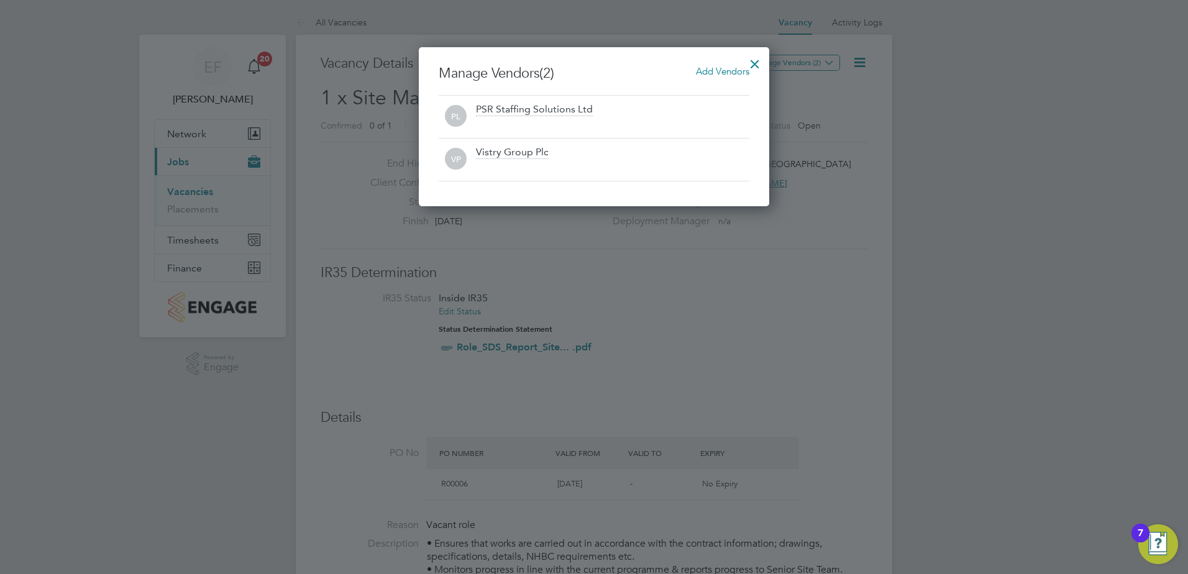
click at [755, 66] on div at bounding box center [755, 61] width 22 height 22
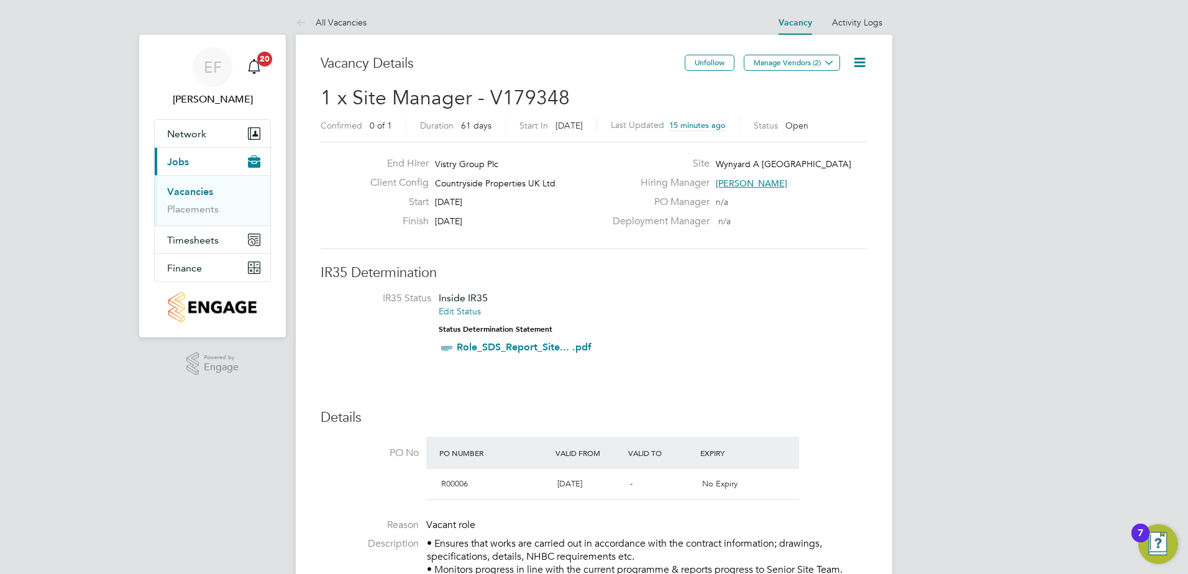
scroll to position [37, 87]
click at [196, 203] on link "Placements" at bounding box center [193, 209] width 52 height 12
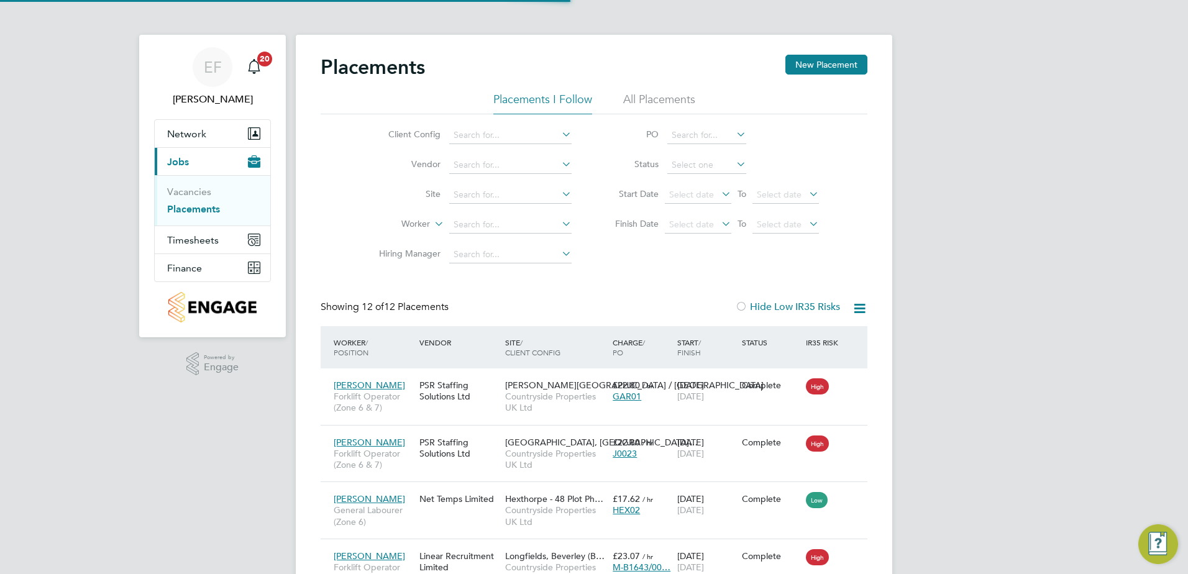
scroll to position [47, 108]
click at [476, 219] on input at bounding box center [510, 224] width 122 height 17
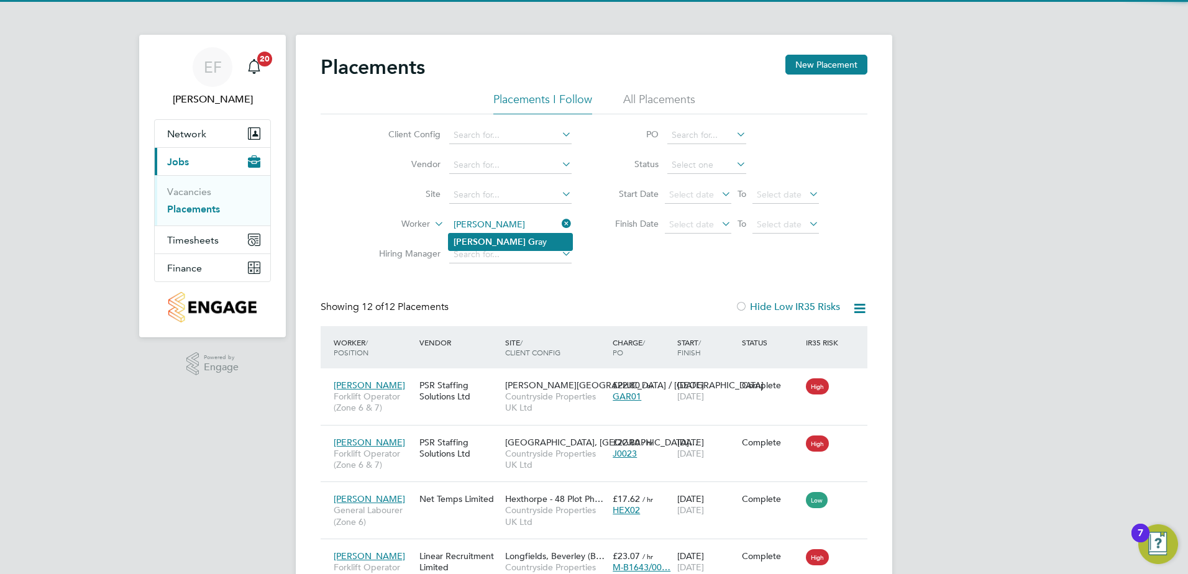
click at [528, 237] on b "Gr" at bounding box center [533, 242] width 10 height 11
type input "Raymond Gray"
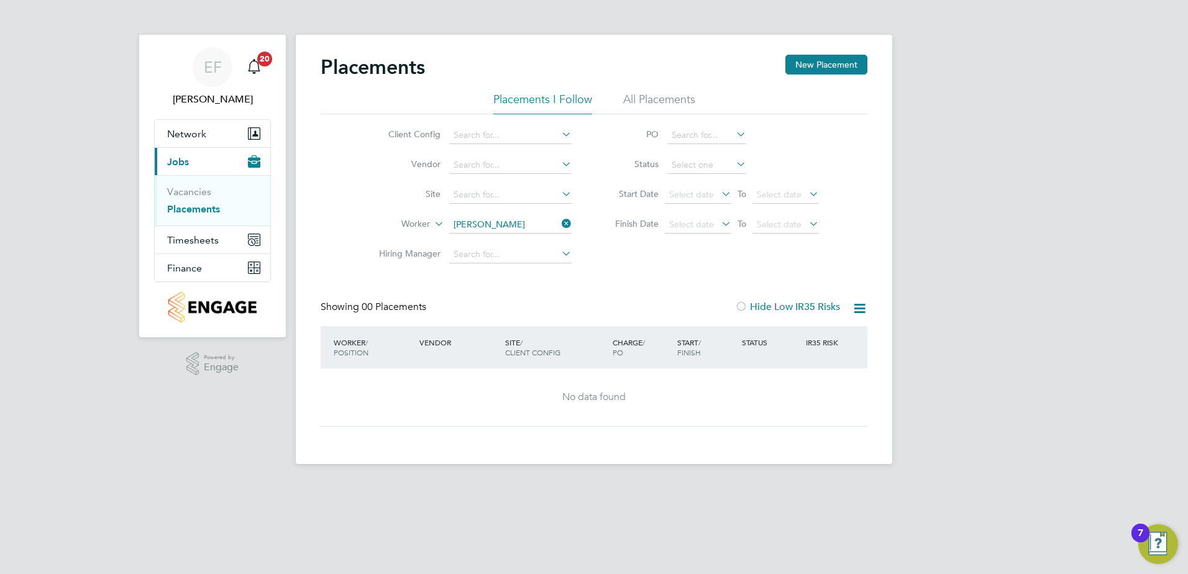
click at [670, 98] on li "All Placements" at bounding box center [659, 103] width 72 height 22
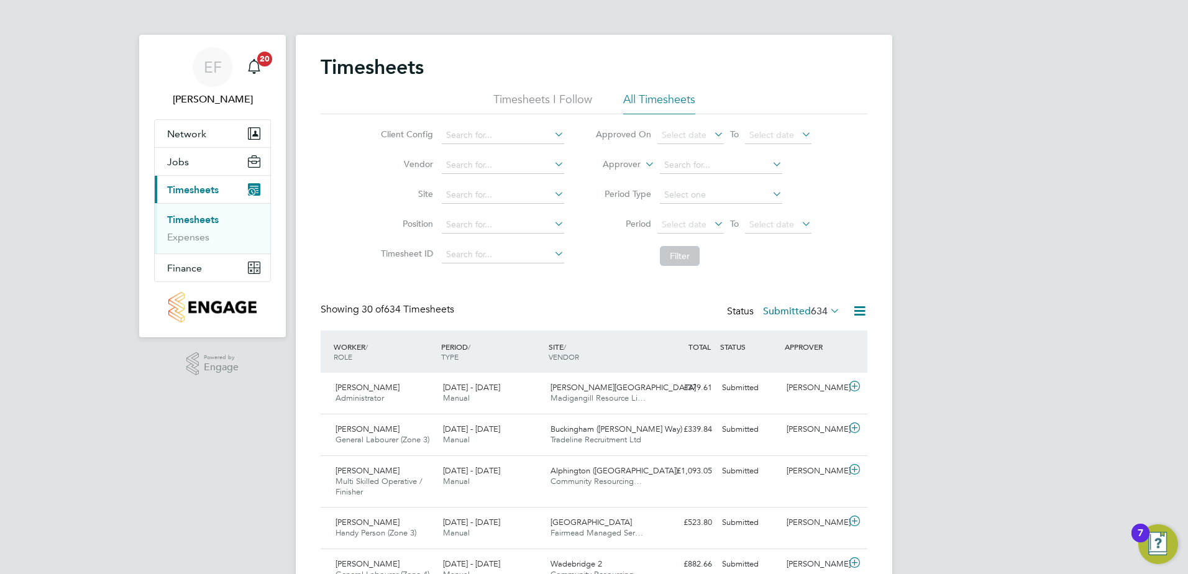
click at [530, 92] on li "Timesheets I Follow" at bounding box center [542, 103] width 99 height 22
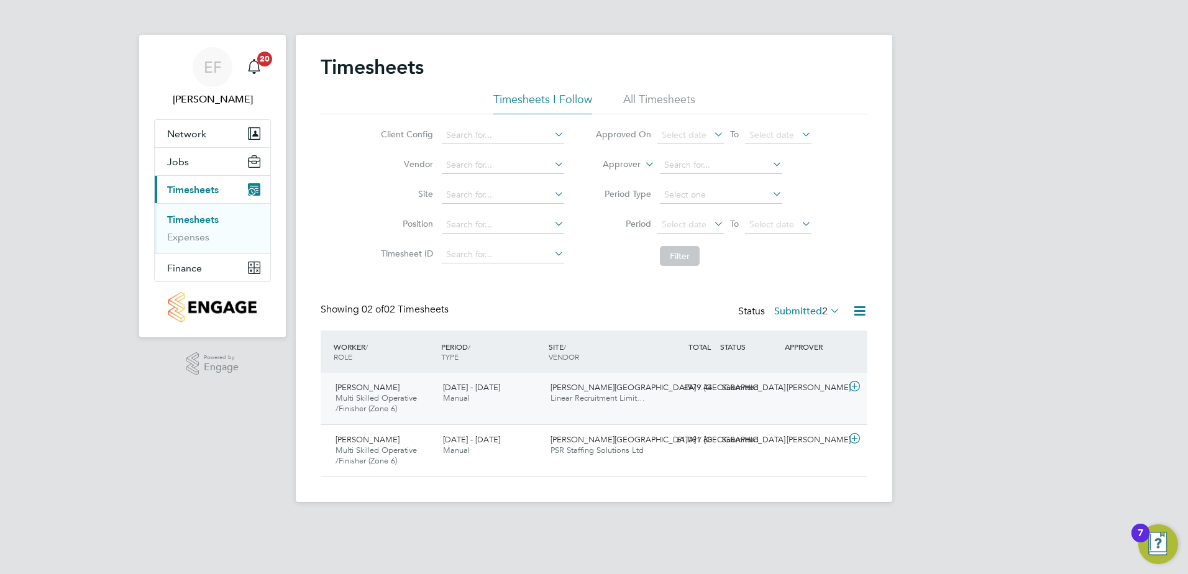
click at [861, 388] on icon at bounding box center [855, 387] width 16 height 10
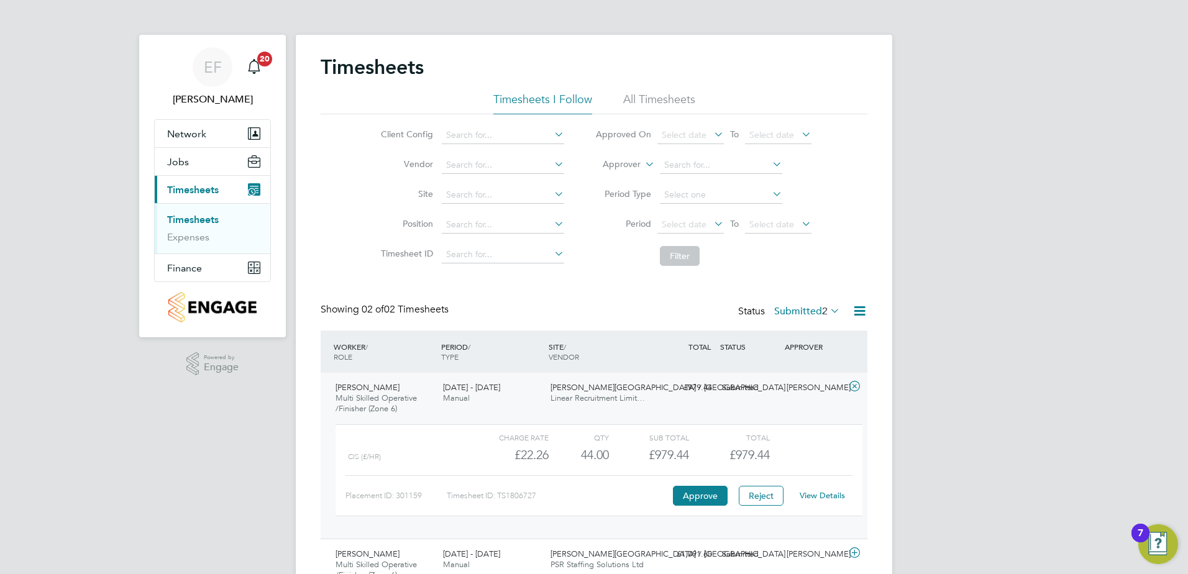
click at [833, 498] on link "View Details" at bounding box center [822, 495] width 45 height 11
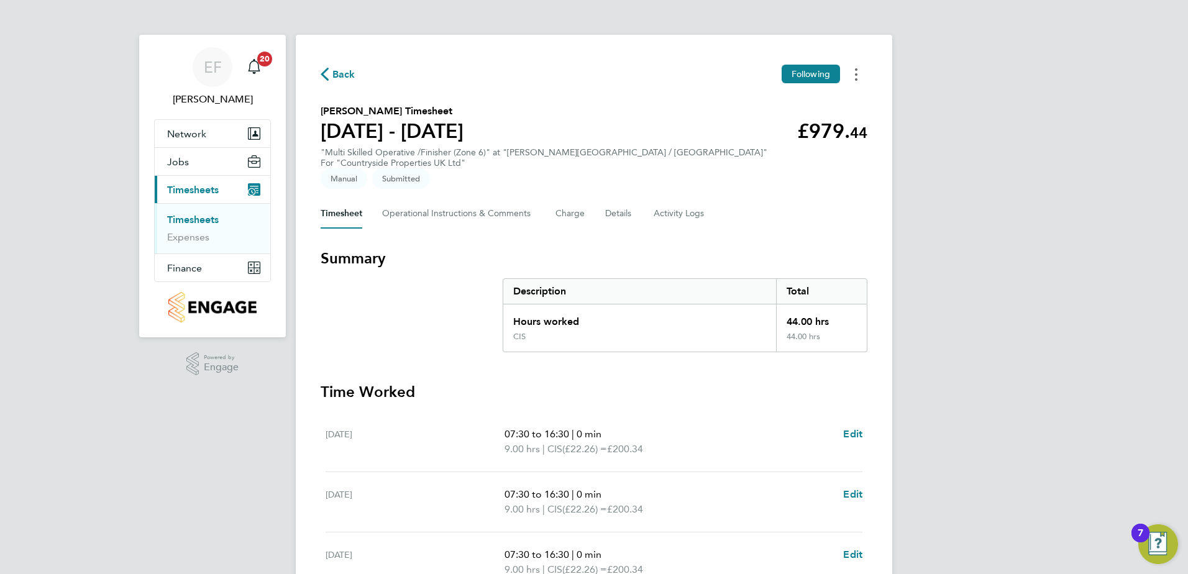
click at [859, 80] on button "Timesheets Menu" at bounding box center [856, 74] width 22 height 19
click at [795, 123] on link "Download timesheet" at bounding box center [792, 126] width 149 height 25
click at [191, 219] on link "Timesheets" at bounding box center [193, 220] width 52 height 12
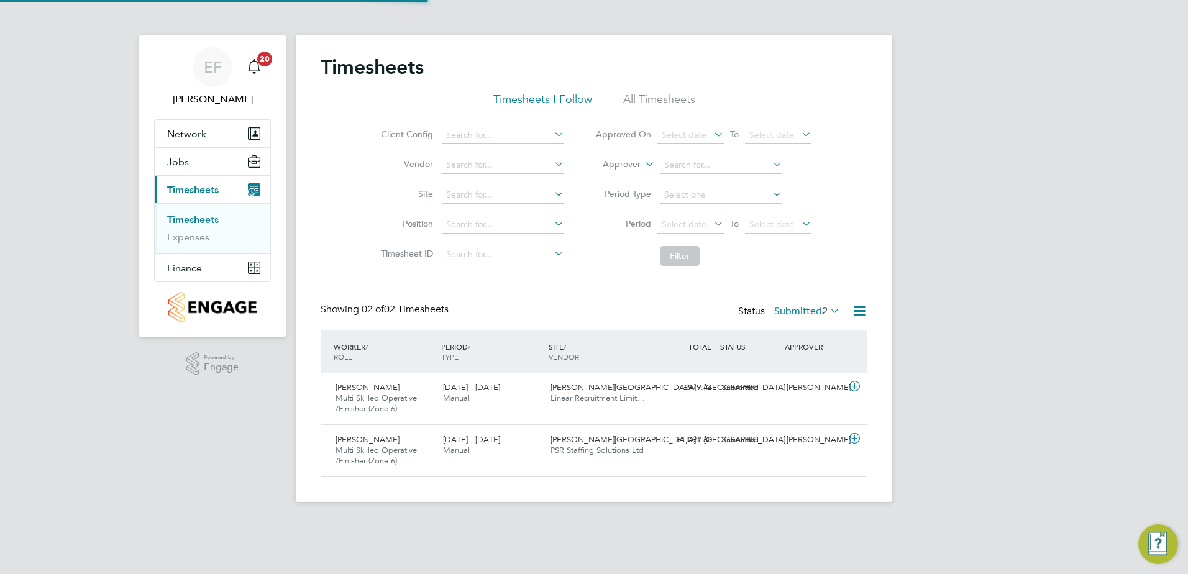
scroll to position [32, 108]
click at [676, 164] on input at bounding box center [721, 165] width 122 height 17
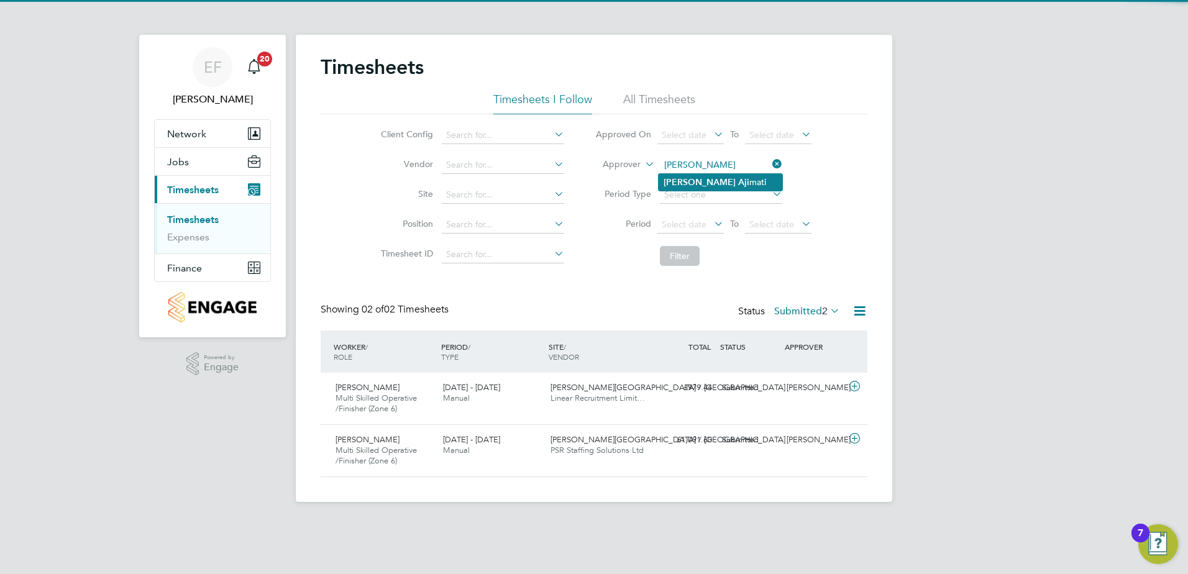
click at [698, 183] on b "[PERSON_NAME]" at bounding box center [700, 182] width 72 height 11
type input "[PERSON_NAME]"
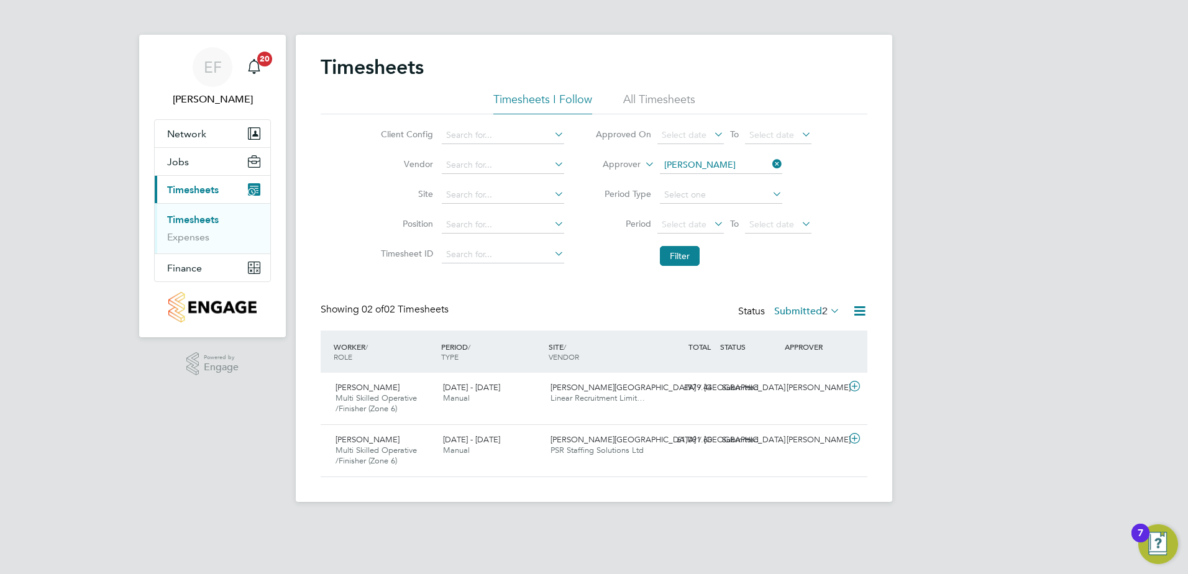
click at [681, 102] on li "All Timesheets" at bounding box center [659, 103] width 72 height 22
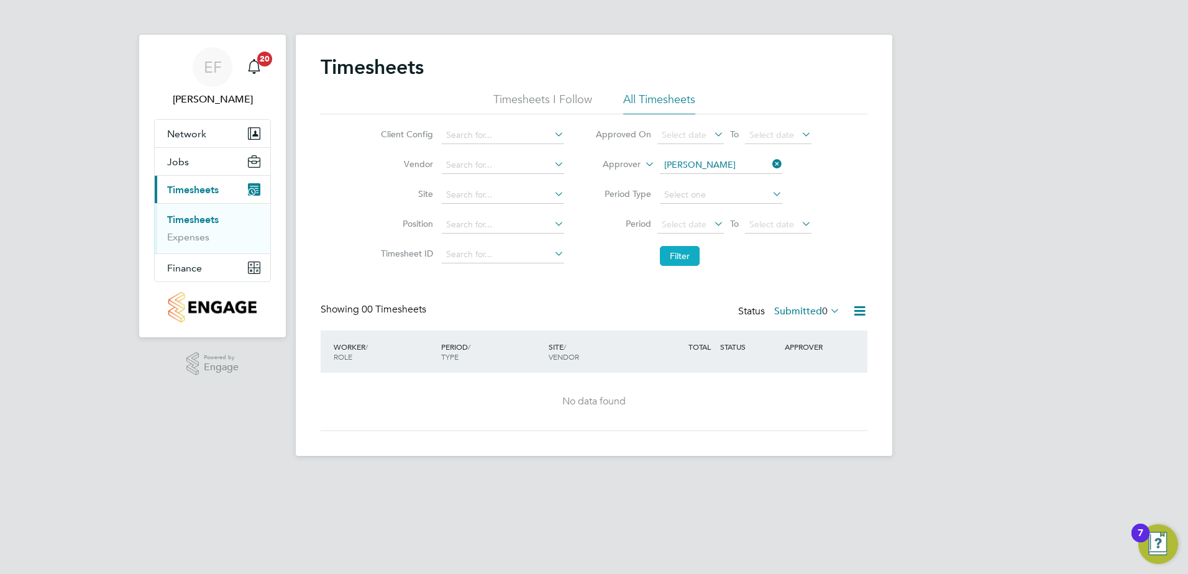
click at [673, 261] on button "Filter" at bounding box center [680, 256] width 40 height 20
click at [687, 259] on button "Filter" at bounding box center [680, 256] width 40 height 20
click at [736, 167] on input at bounding box center [721, 165] width 122 height 17
type input "m"
click at [738, 181] on b "Mackay" at bounding box center [754, 182] width 32 height 11
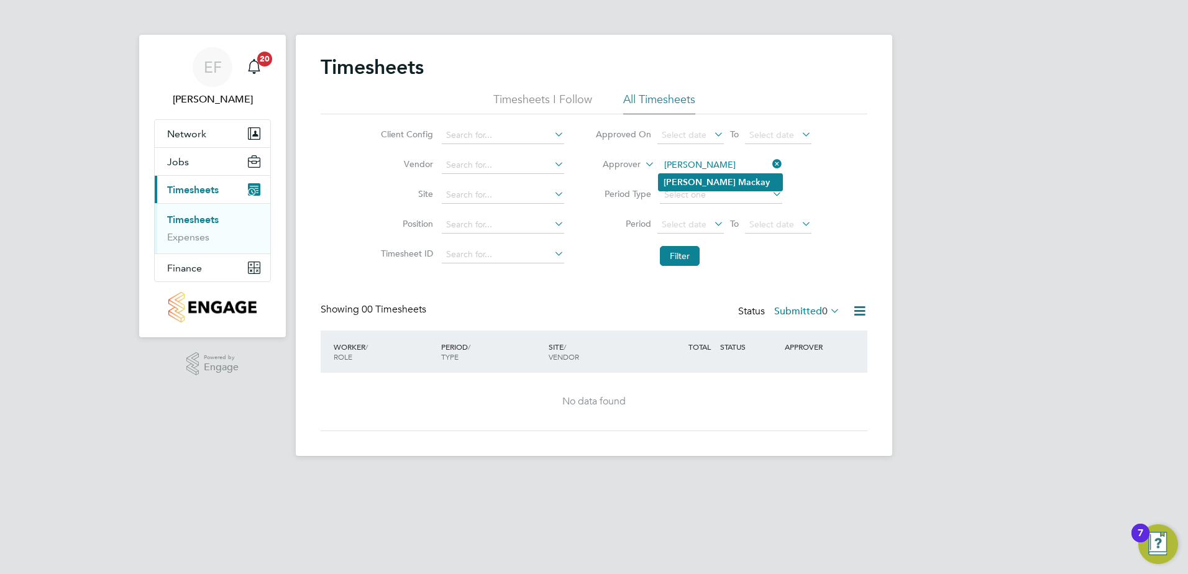
type input "[PERSON_NAME]"
click at [682, 256] on button "Filter" at bounding box center [680, 256] width 40 height 20
